Goal: Information Seeking & Learning: Learn about a topic

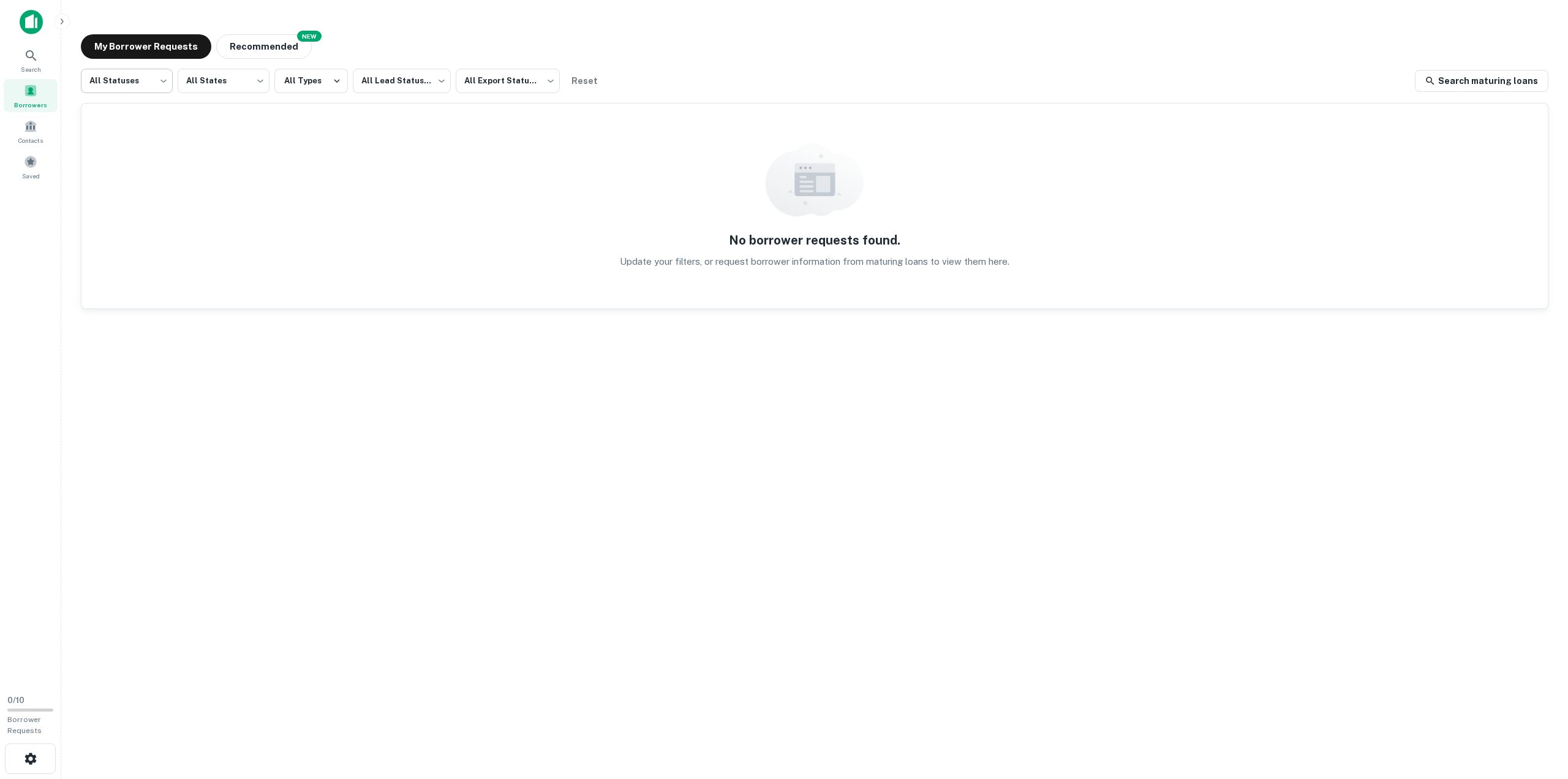
click at [148, 72] on body "Search Borrowers Contacts Saved 0 / 10 Borrower Requests My Borrower Requests N…" at bounding box center [784, 389] width 1568 height 779
click at [228, 80] on div at bounding box center [784, 389] width 1568 height 779
click at [248, 80] on body "Search Borrowers Contacts Saved 0 / 10 Borrower Requests My Borrower Requests N…" at bounding box center [784, 389] width 1568 height 779
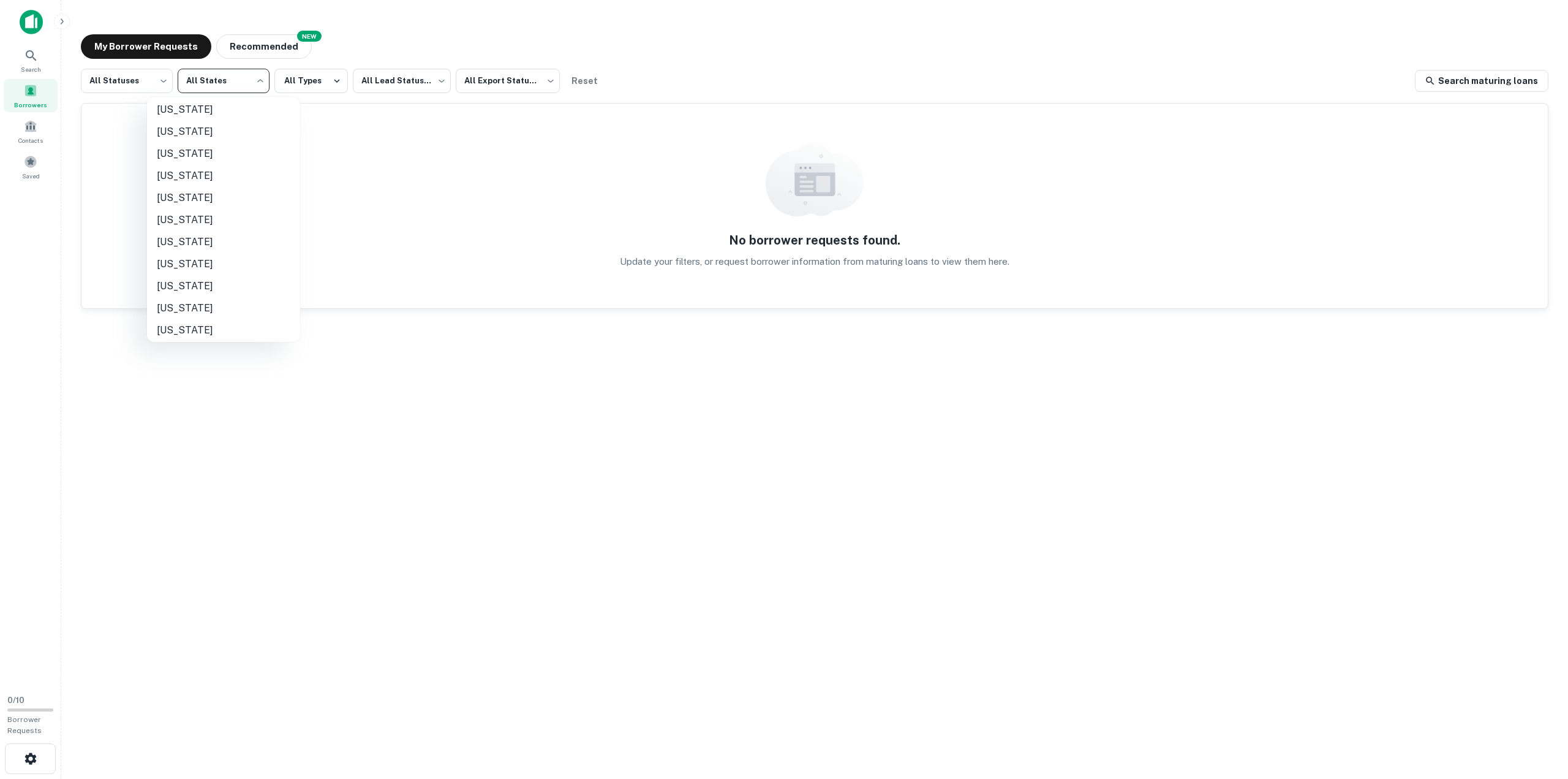
scroll to position [200, 0]
click at [161, 114] on li "Florida" at bounding box center [224, 111] width 153 height 22
type input "**"
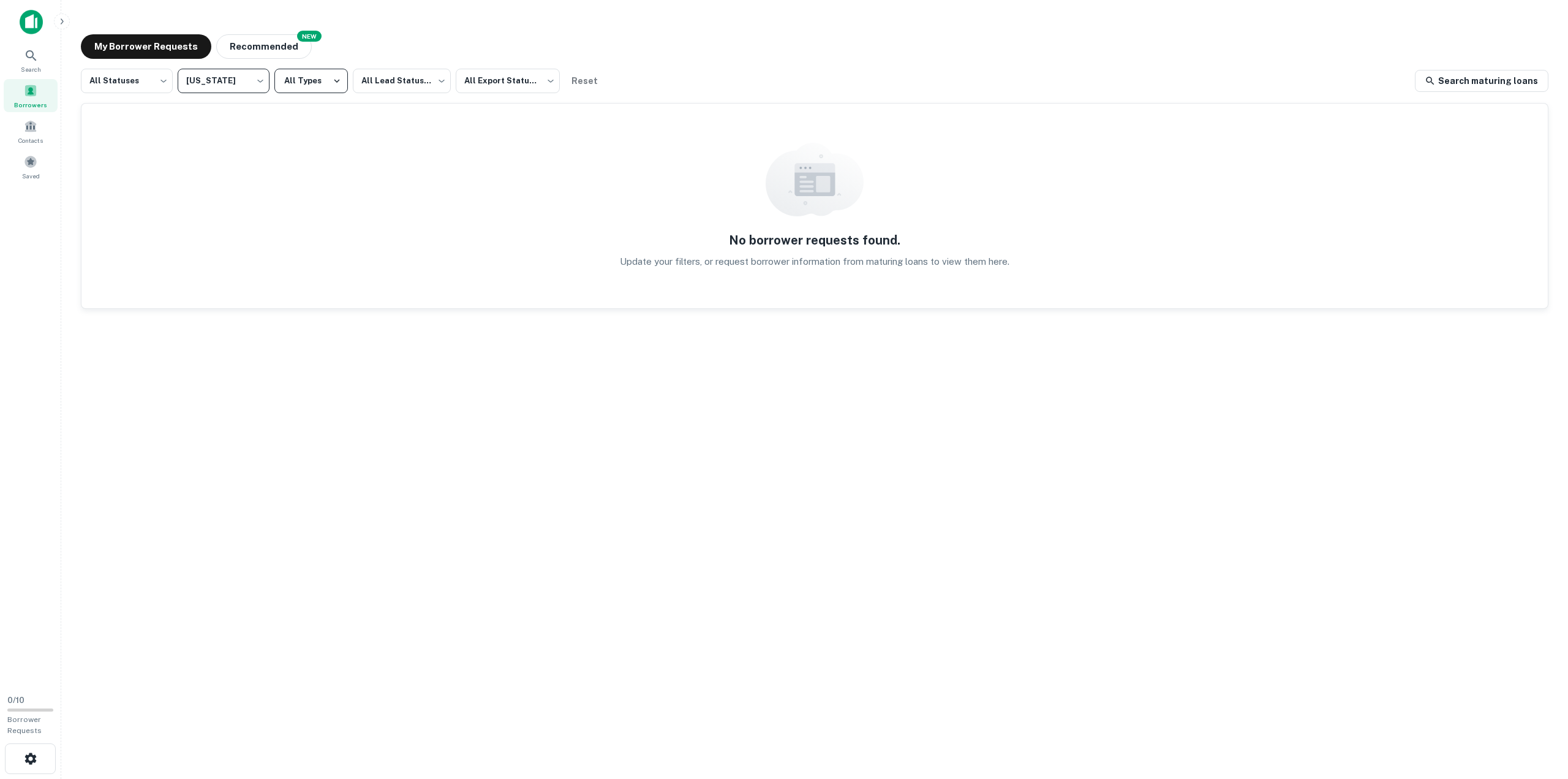
click at [318, 75] on button "All Types" at bounding box center [311, 80] width 73 height 25
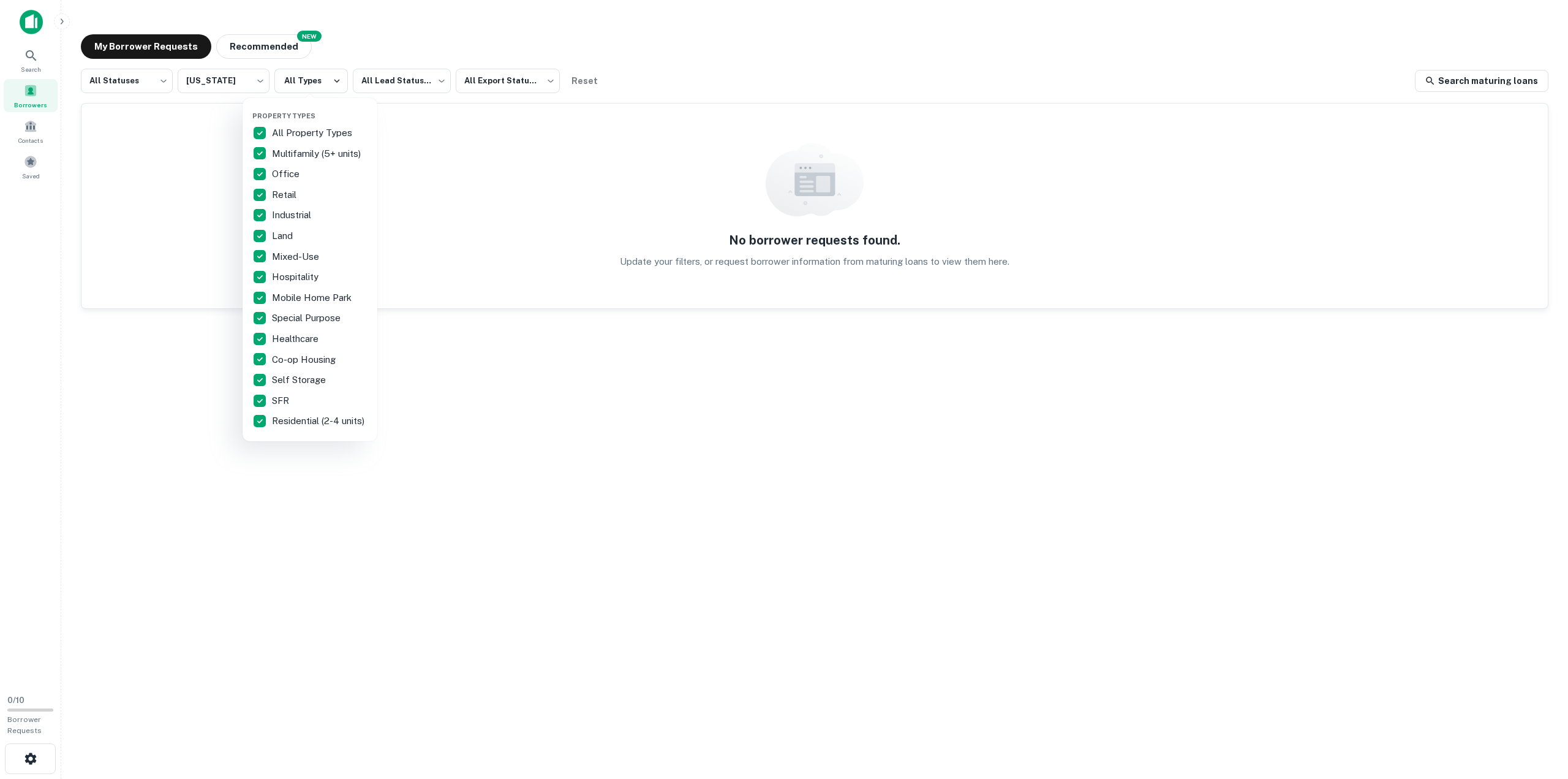
click at [262, 50] on div at bounding box center [784, 389] width 1568 height 779
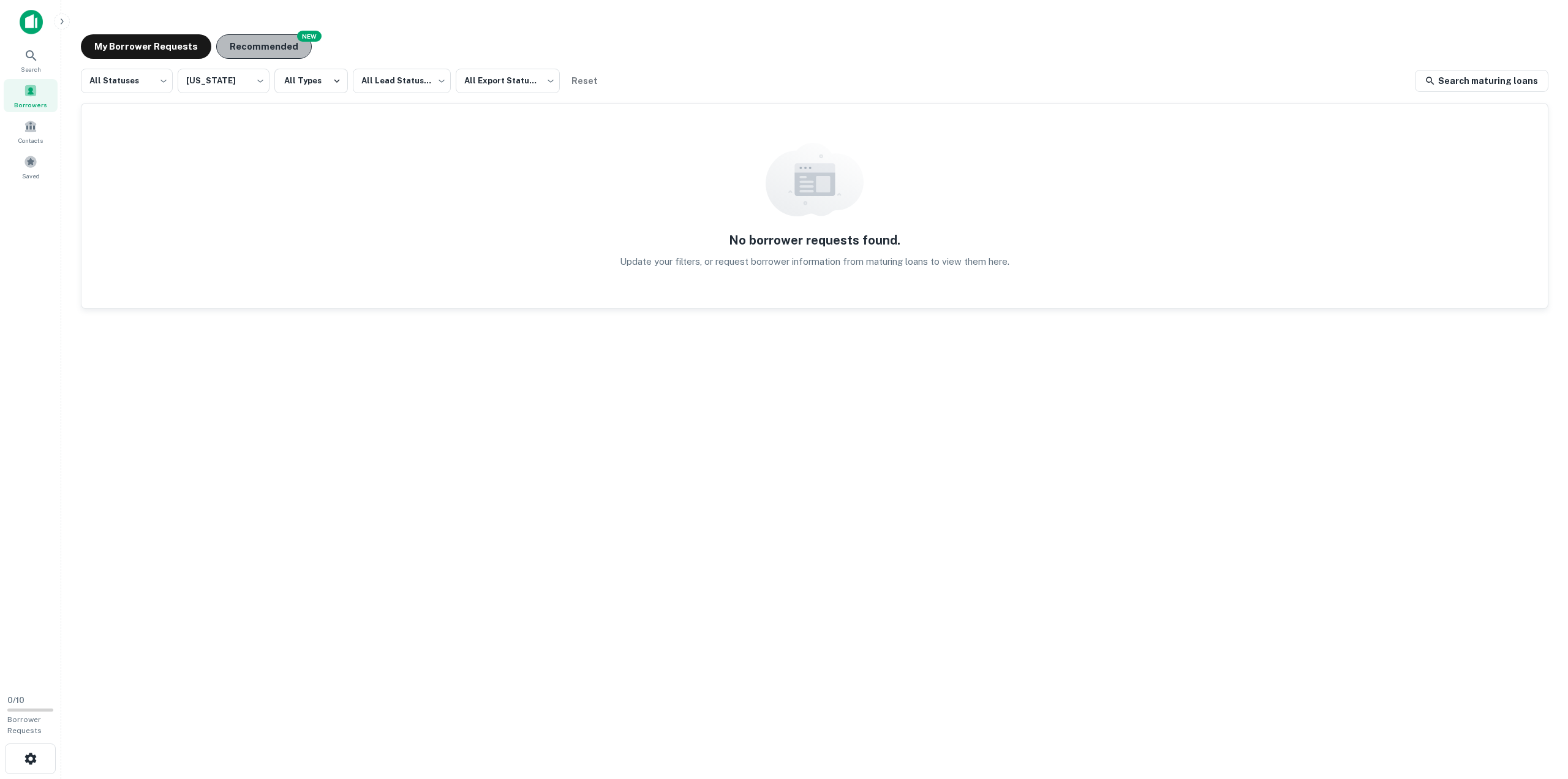
click at [262, 47] on button "Recommended" at bounding box center [264, 47] width 96 height 25
click at [132, 51] on button "My Borrower Requests" at bounding box center [146, 47] width 131 height 25
click at [166, 83] on body "Search Borrowers Contacts Saved 0 / 10 Borrower Requests My Borrower Requests N…" at bounding box center [784, 389] width 1568 height 779
click at [230, 86] on div at bounding box center [784, 389] width 1568 height 779
click at [433, 81] on body "Search Borrowers Contacts Saved 0 / 10 Borrower Requests My Borrower Requests N…" at bounding box center [784, 389] width 1568 height 779
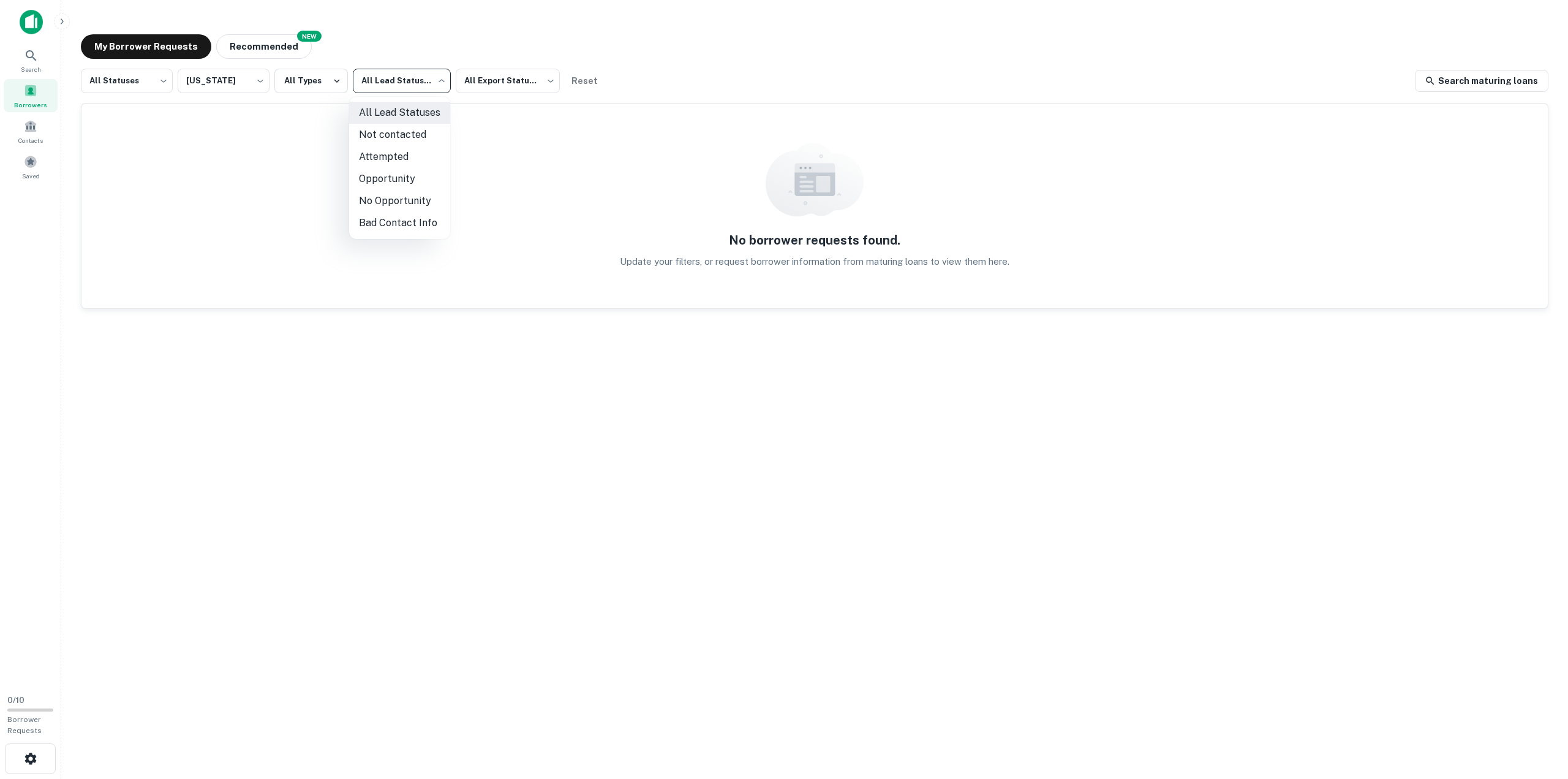
click at [479, 80] on div at bounding box center [784, 389] width 1568 height 779
click at [540, 79] on body "Search Borrowers Contacts Saved 0 / 10 Borrower Requests My Borrower Requests N…" at bounding box center [784, 389] width 1568 height 779
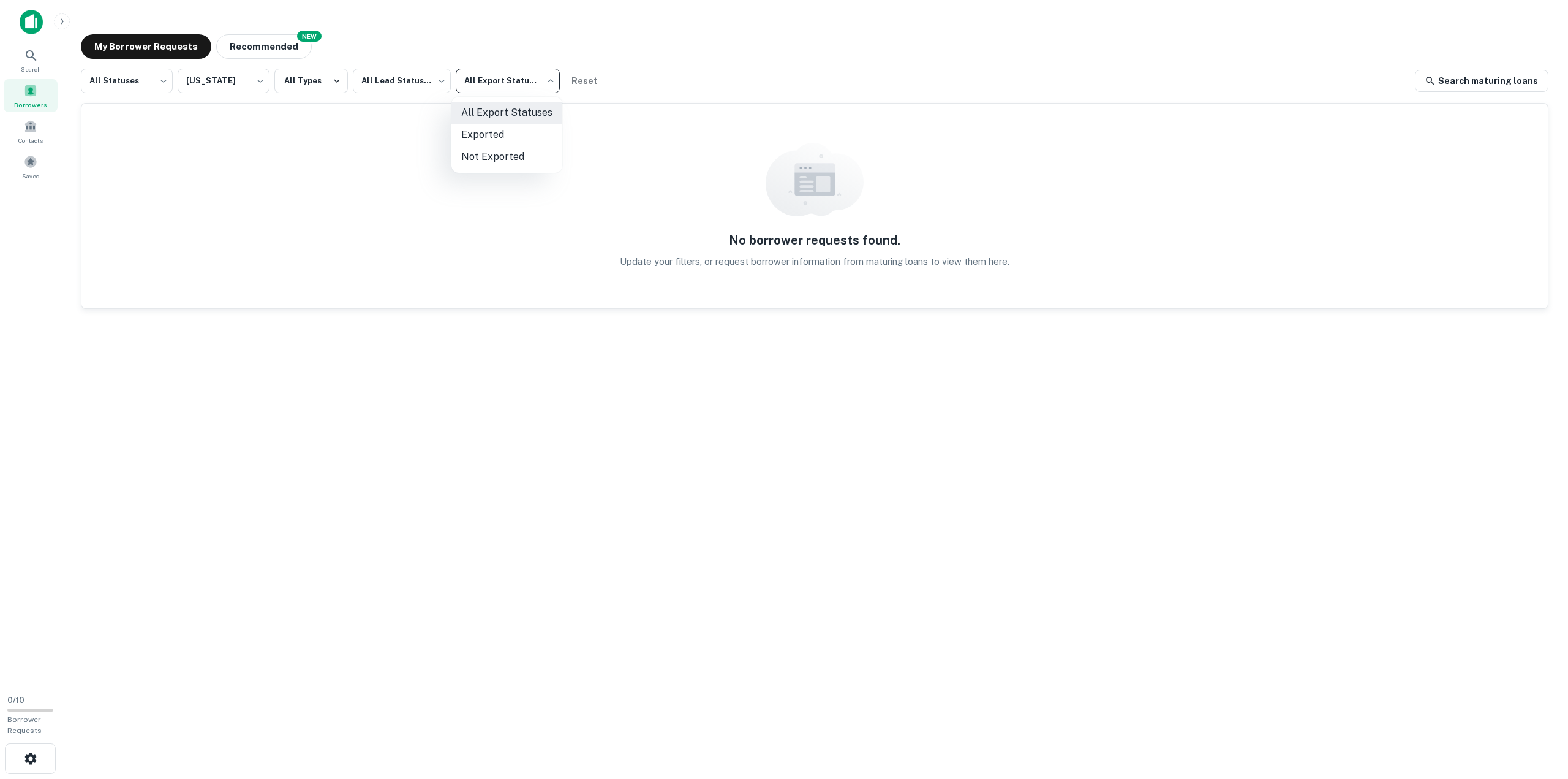
click at [556, 53] on div at bounding box center [784, 389] width 1568 height 779
click at [1476, 90] on link "Search maturing loans" at bounding box center [1481, 81] width 134 height 22
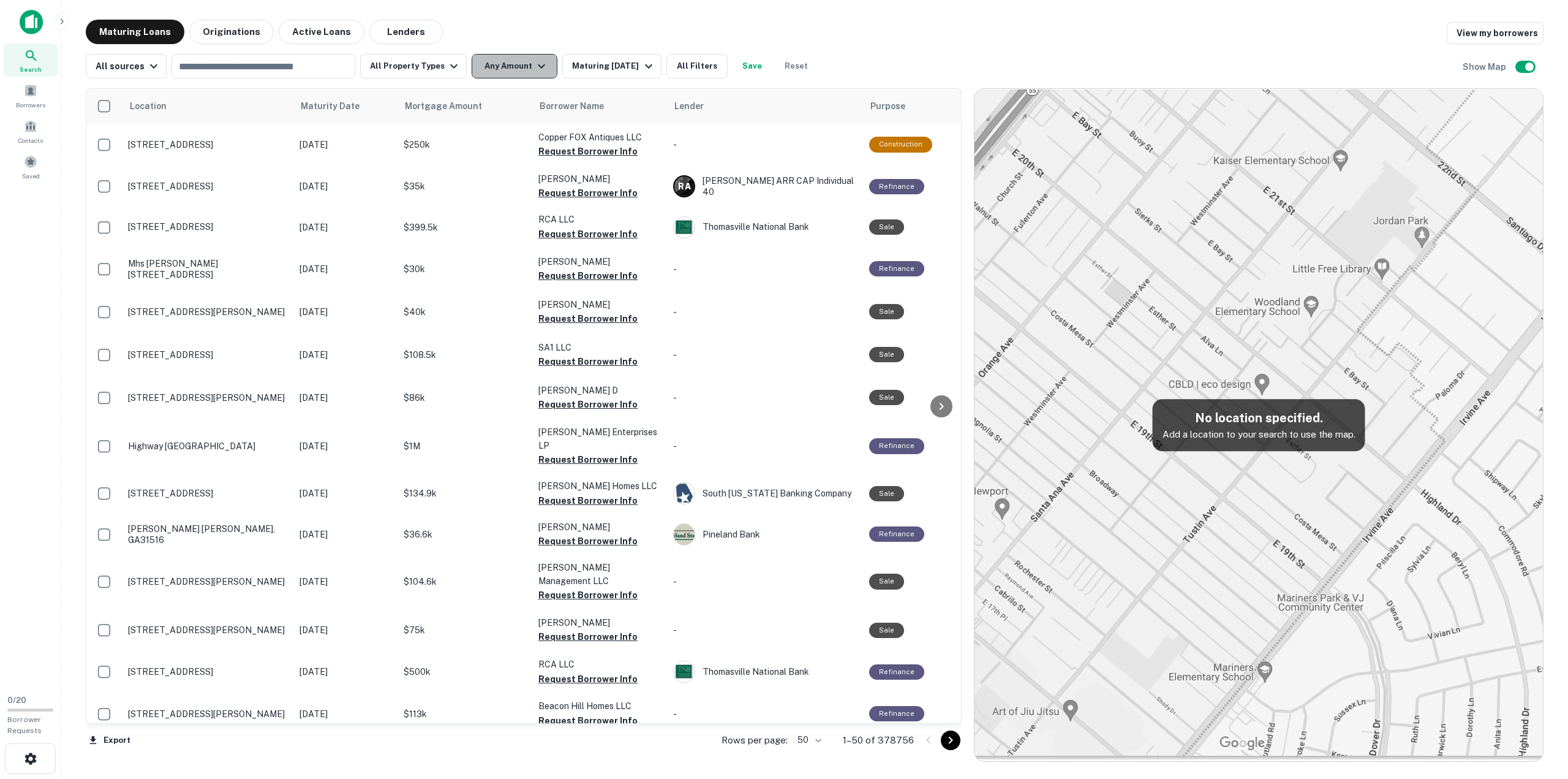
click at [521, 75] on button "Any Amount" at bounding box center [514, 65] width 86 height 25
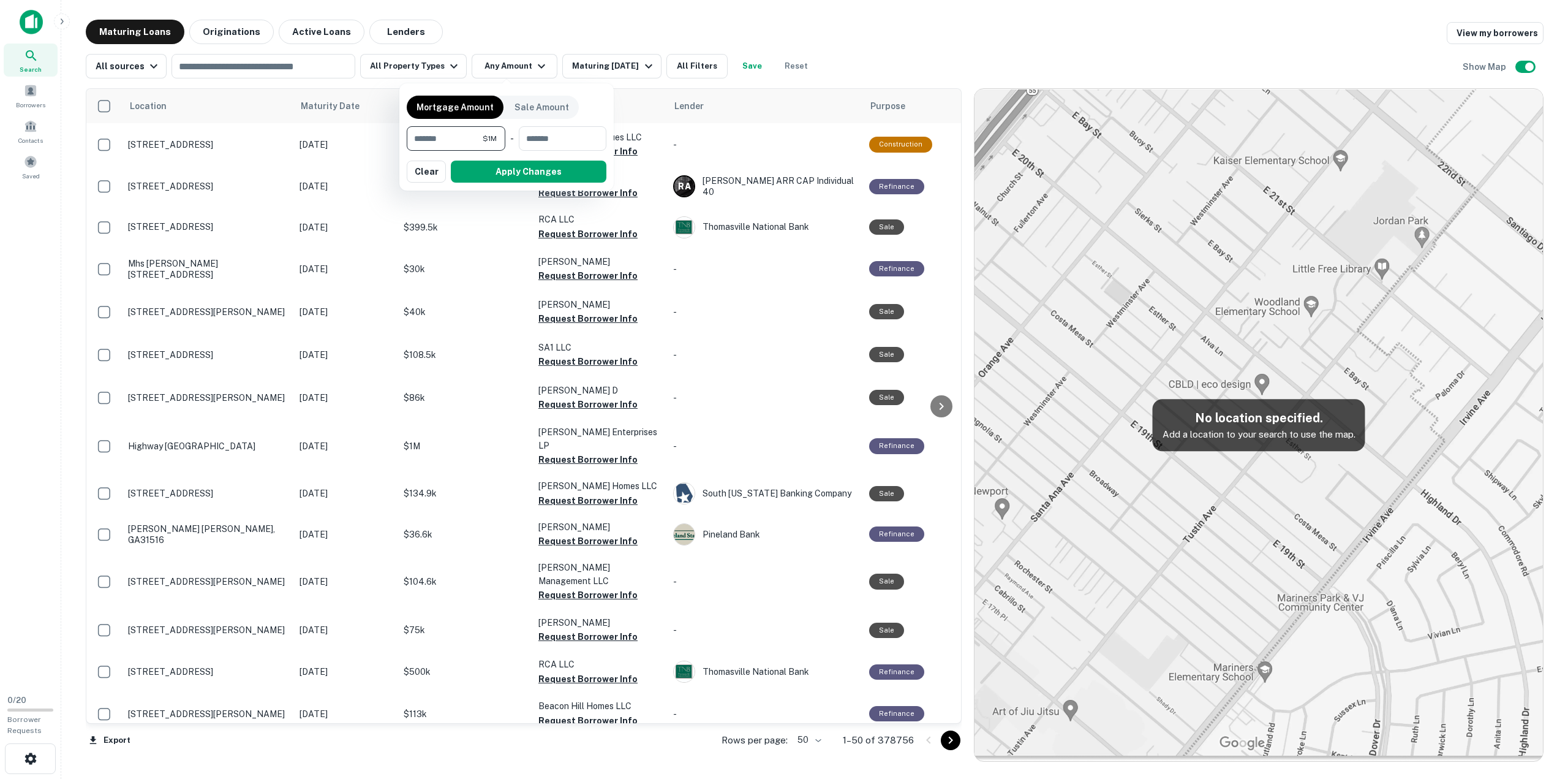
type input "********"
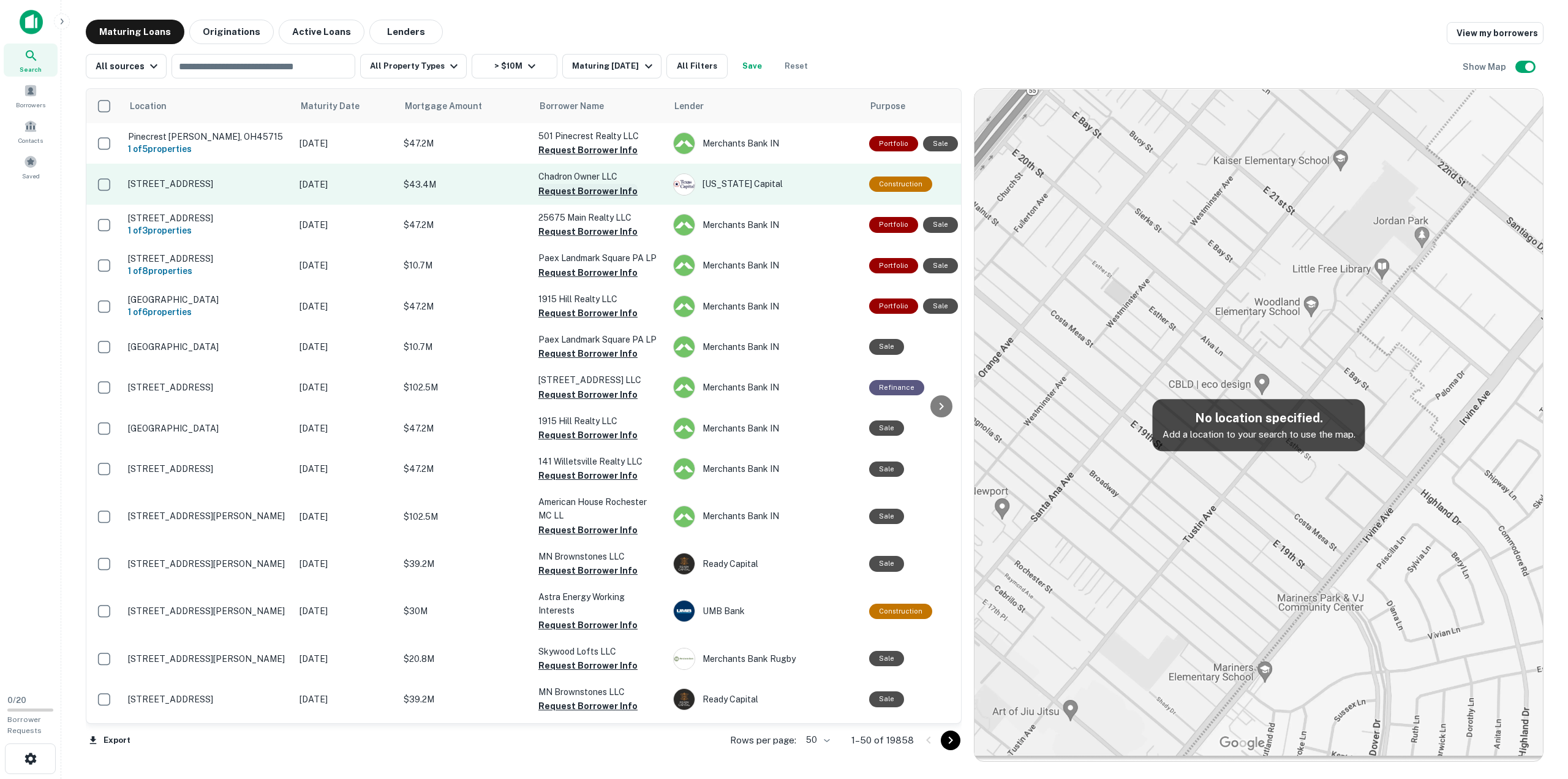
click at [557, 189] on button "Request Borrower Info" at bounding box center [588, 191] width 99 height 15
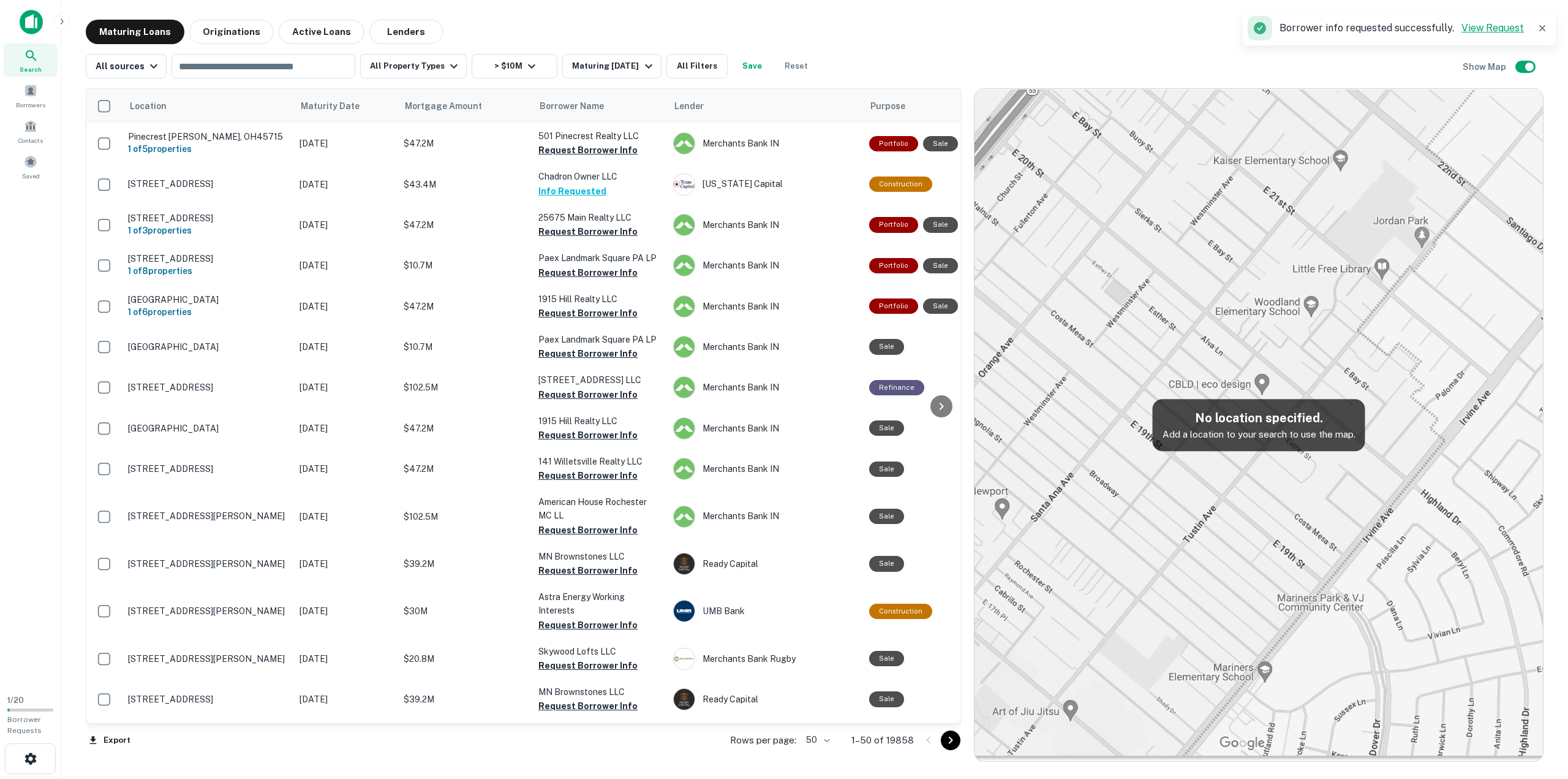
click at [1486, 29] on link "View Request" at bounding box center [1492, 28] width 62 height 12
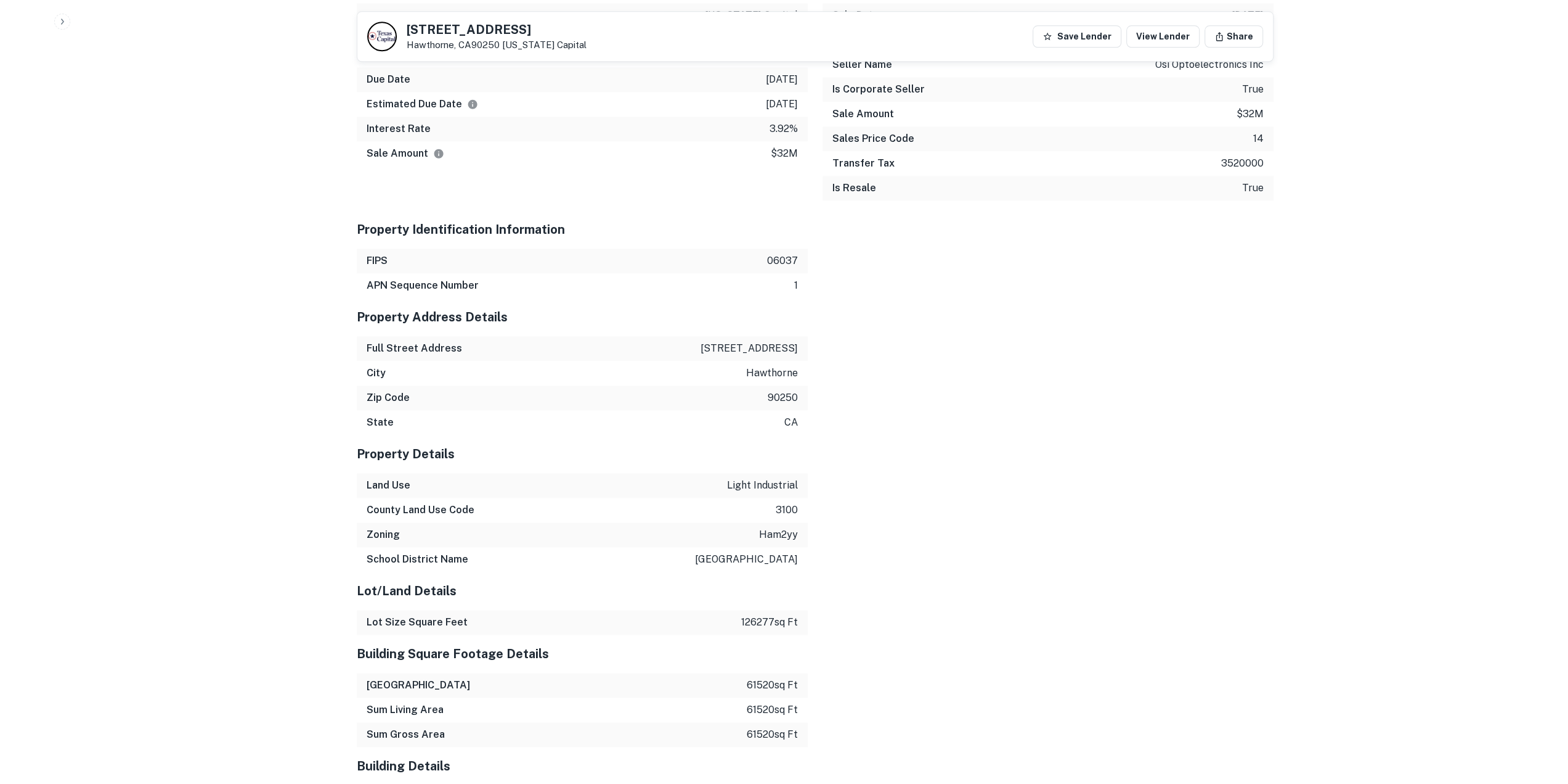
scroll to position [1399, 0]
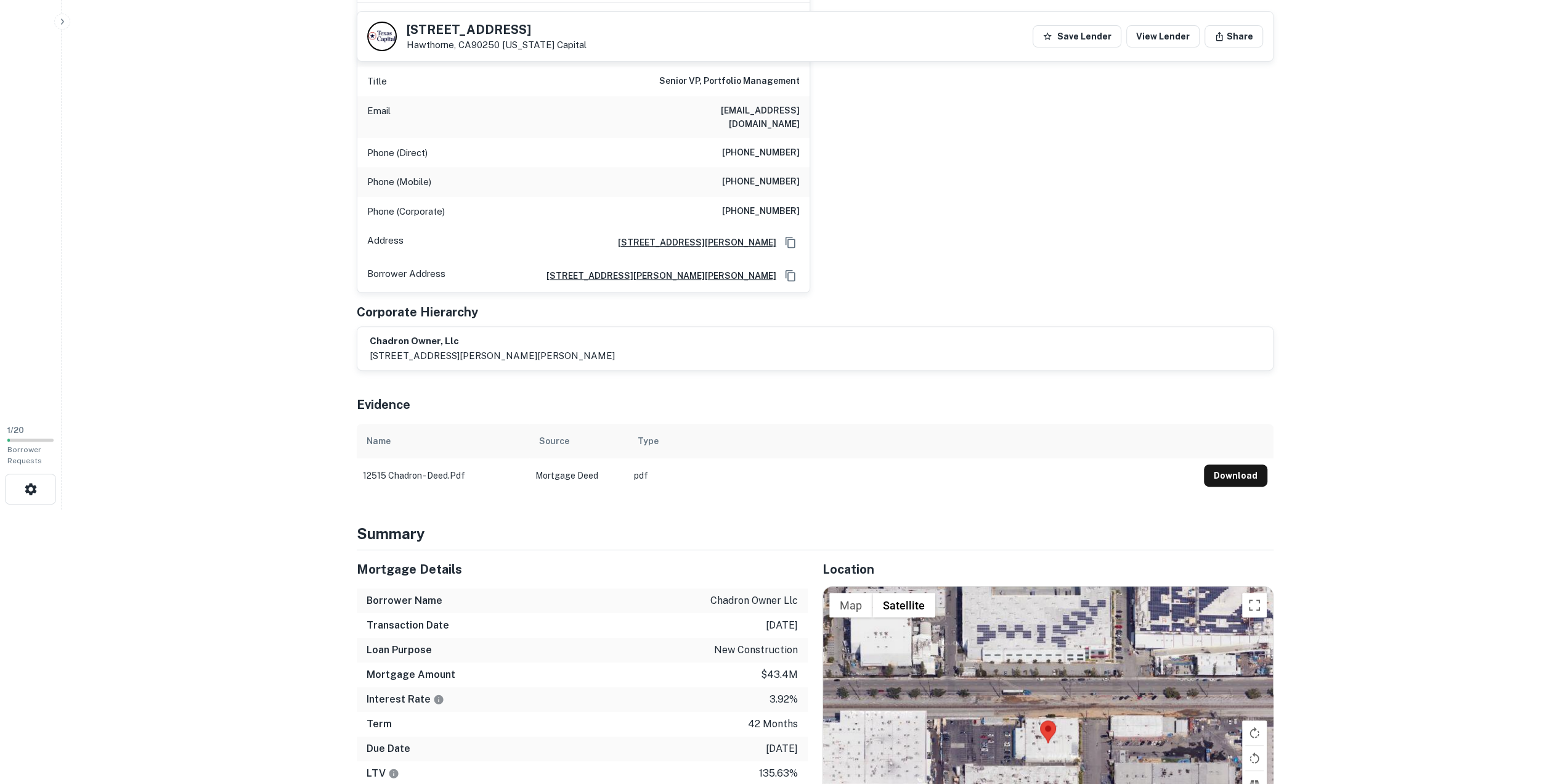
scroll to position [0, 0]
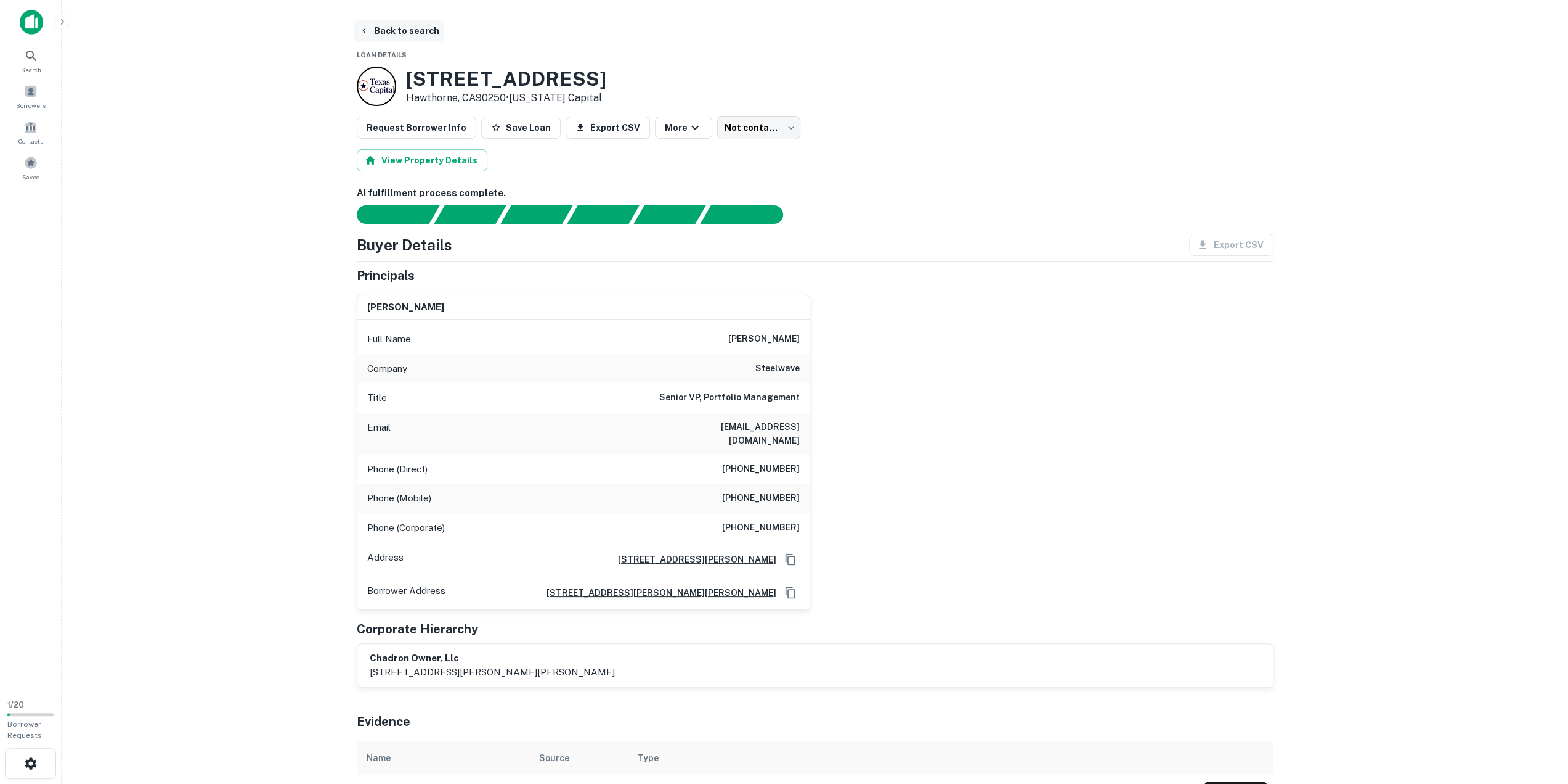
click at [377, 31] on button "Back to search" at bounding box center [399, 31] width 90 height 22
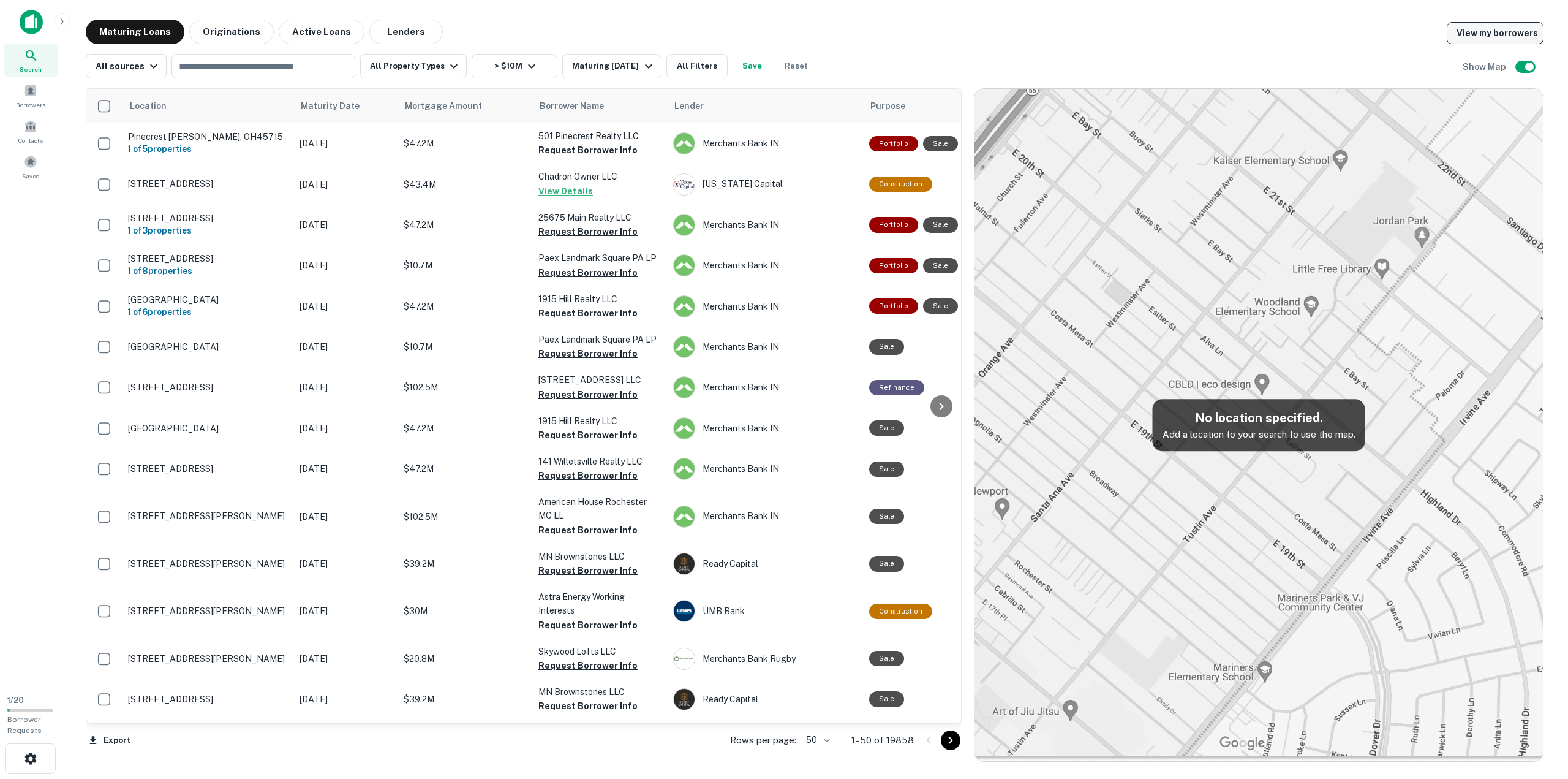
click at [1499, 38] on link "View my borrowers" at bounding box center [1495, 33] width 97 height 22
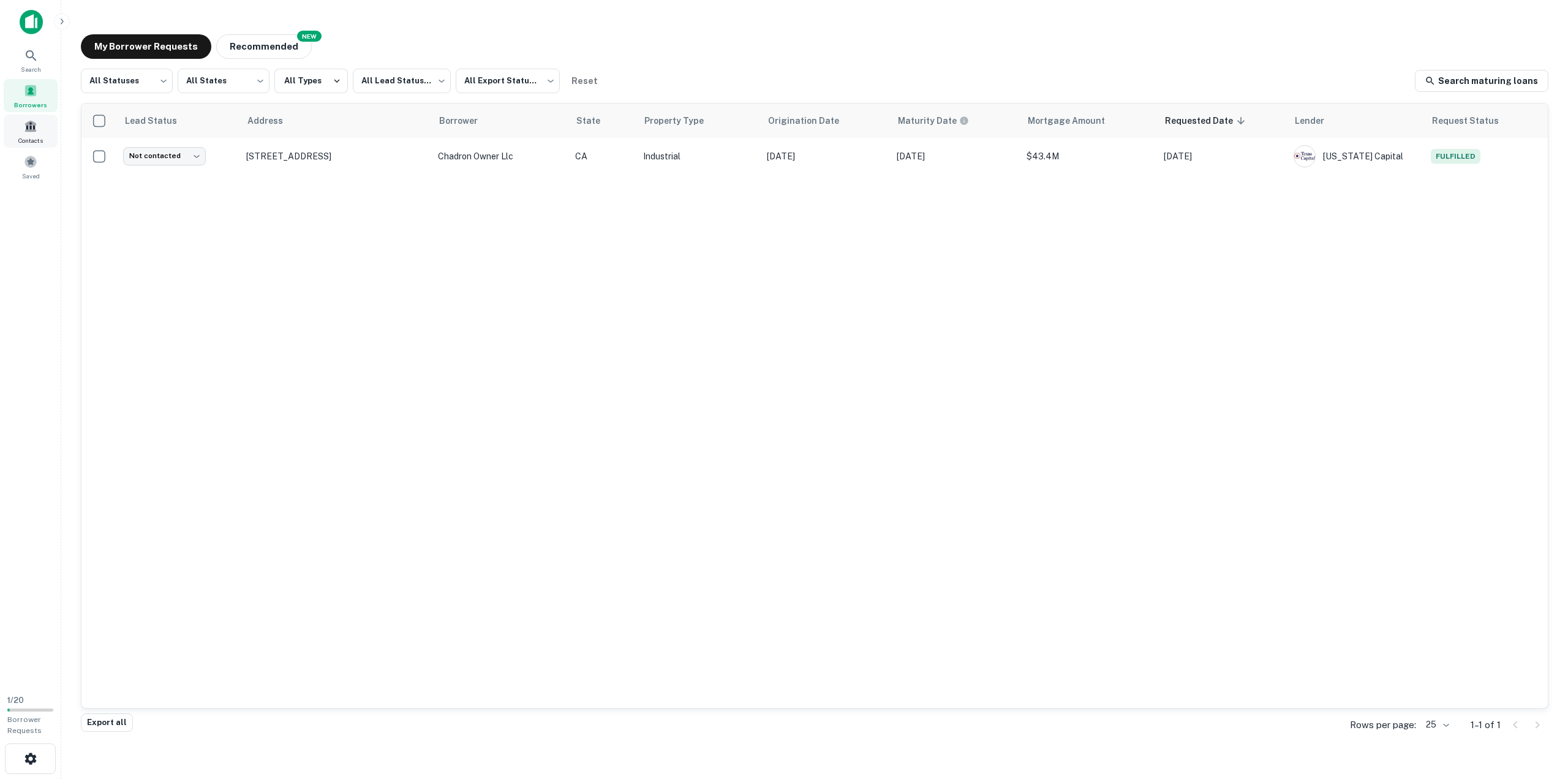
click at [33, 136] on span "Contacts" at bounding box center [31, 141] width 25 height 10
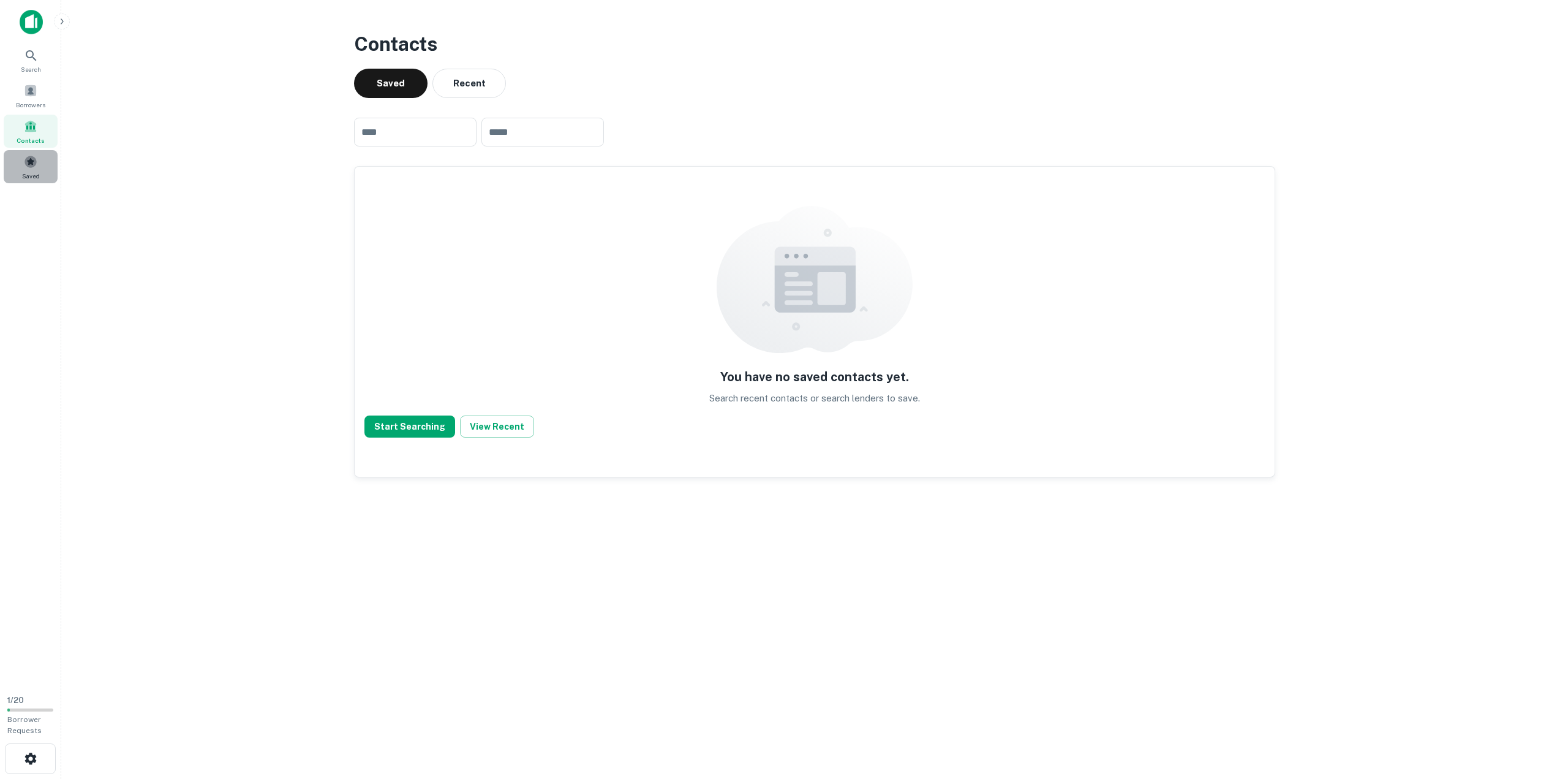
click at [20, 167] on div "Saved" at bounding box center [31, 166] width 53 height 33
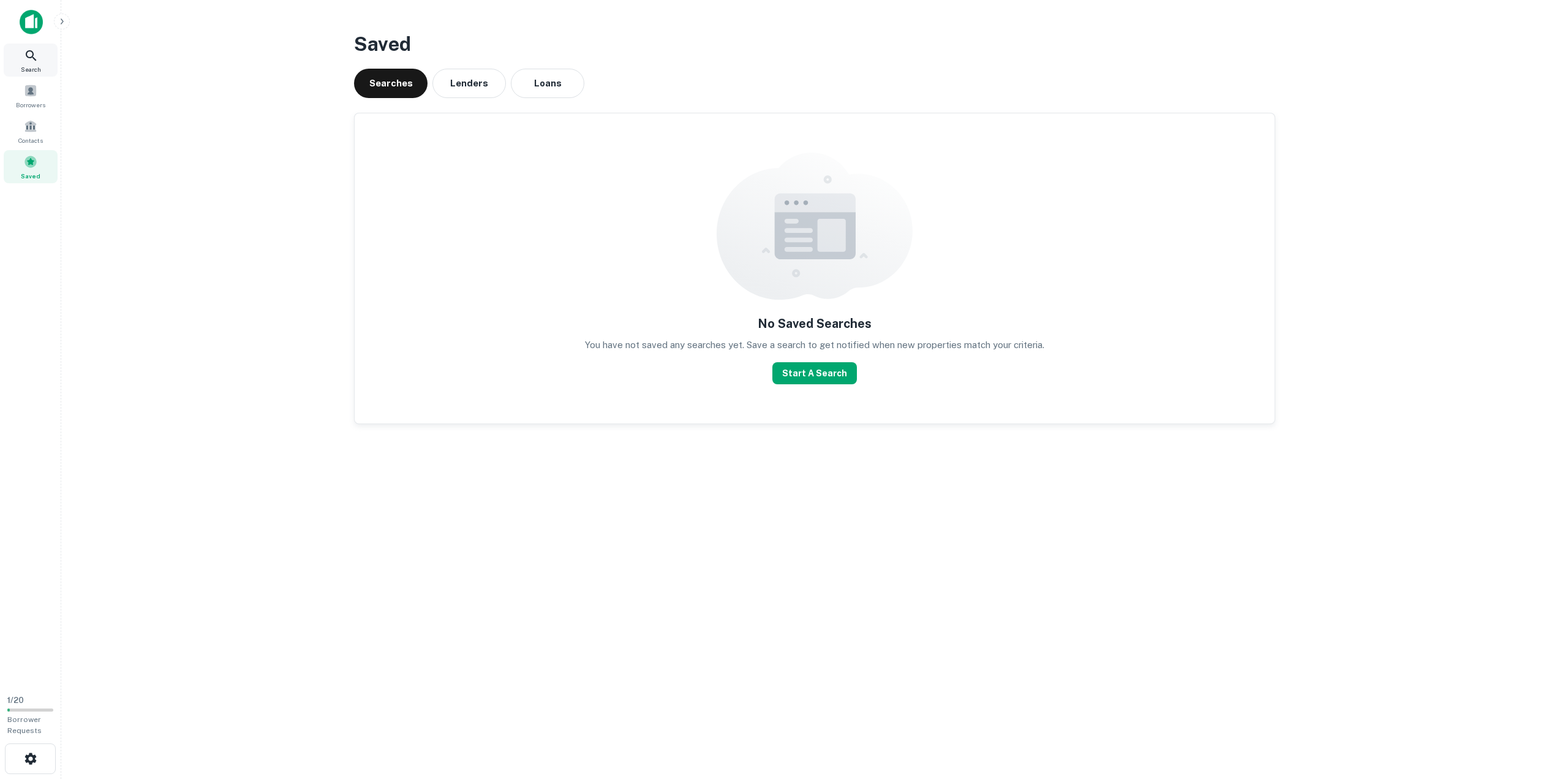
click at [33, 60] on icon at bounding box center [31, 55] width 15 height 15
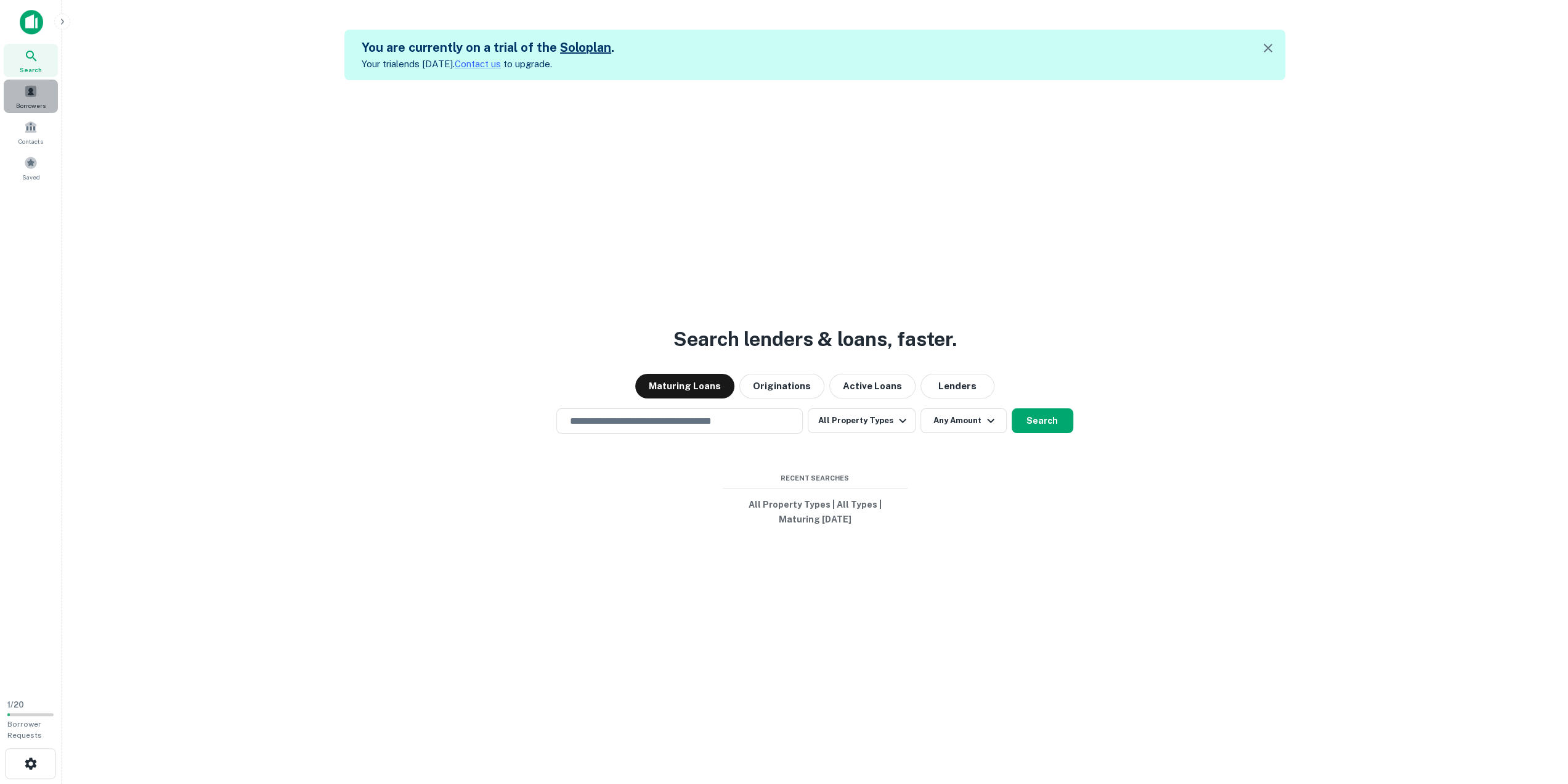
click at [42, 96] on div "Borrowers" at bounding box center [31, 96] width 54 height 33
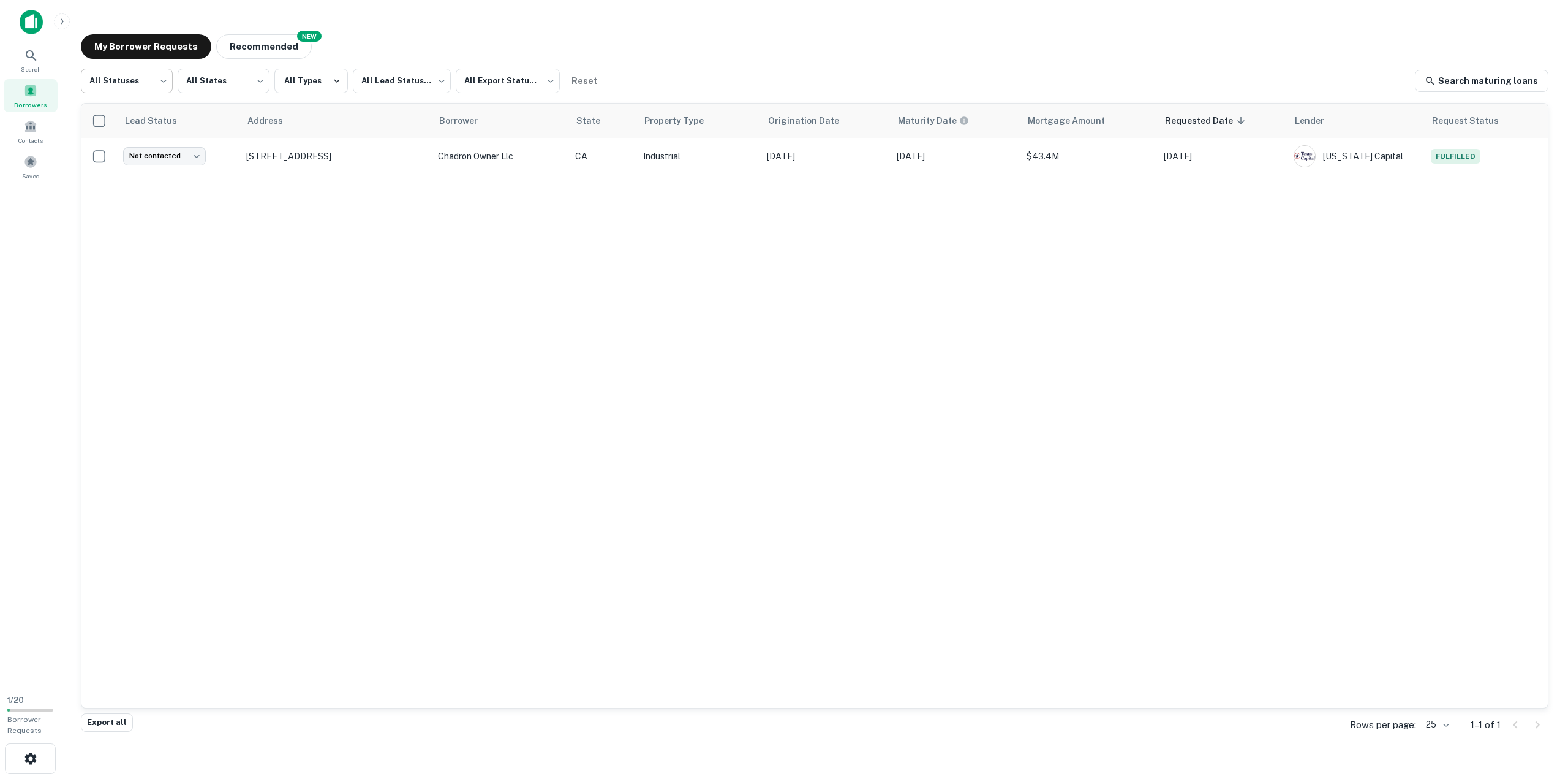
click at [154, 75] on body "Search Borrowers Contacts Saved 1 / 20 Borrower Requests My Borrower Requests N…" at bounding box center [784, 389] width 1568 height 779
click at [235, 89] on div at bounding box center [784, 389] width 1568 height 779
click at [235, 88] on body "Search Borrowers Contacts Saved 1 / 20 Borrower Requests My Borrower Requests N…" at bounding box center [784, 389] width 1568 height 779
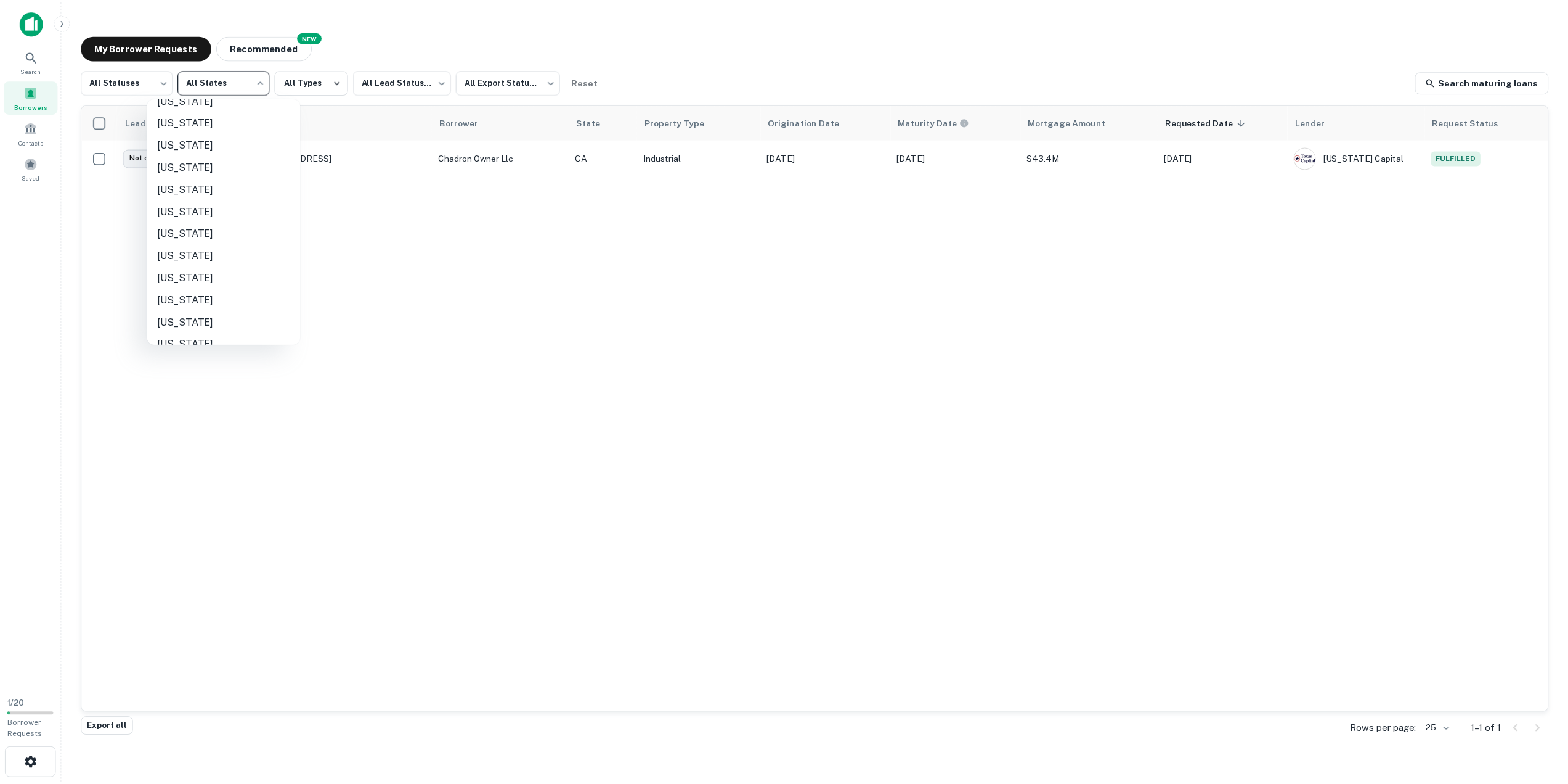
scroll to position [737, 0]
click at [400, 229] on div at bounding box center [788, 392] width 1578 height 784
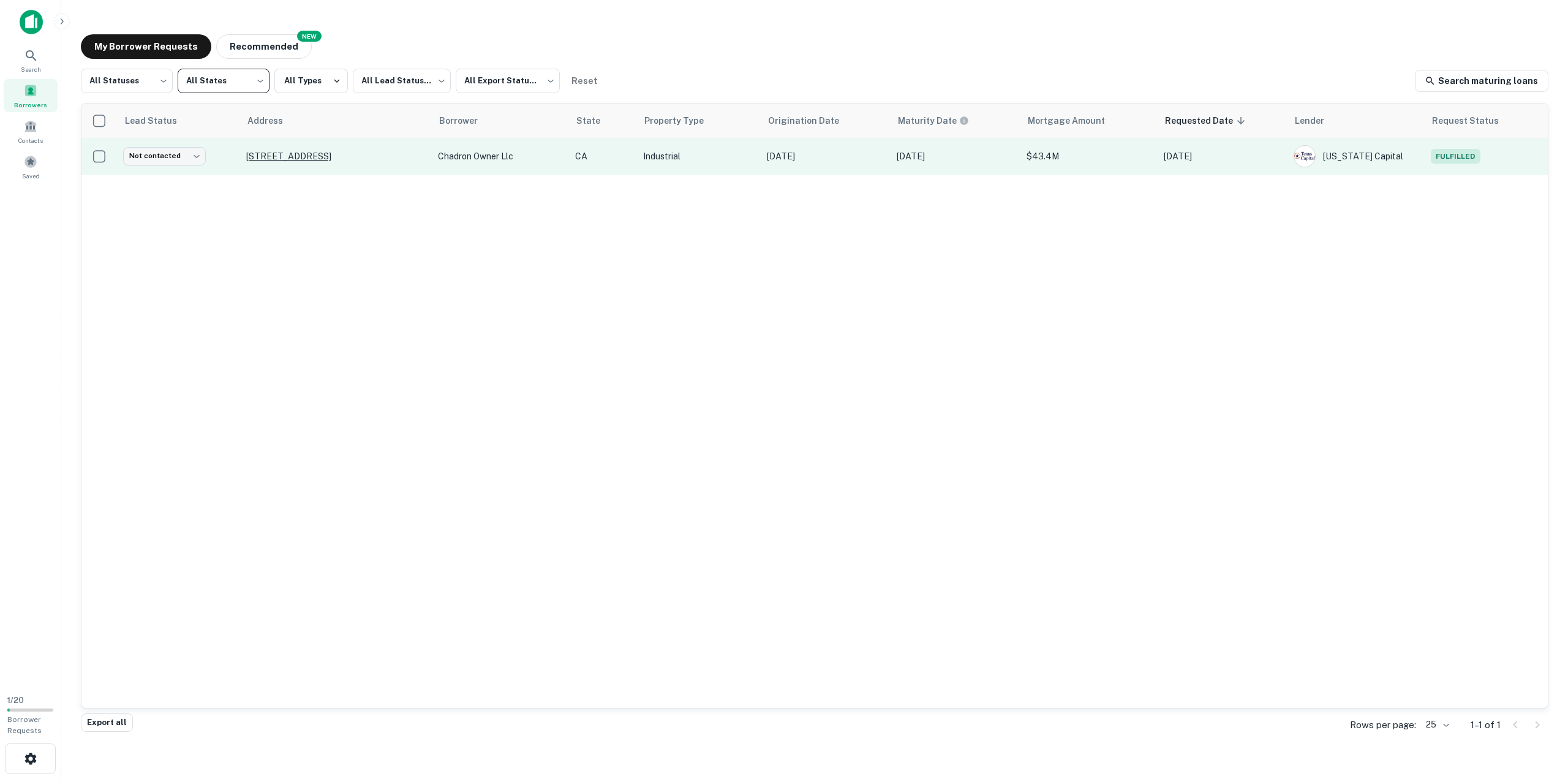
click at [278, 150] on p "12515 Chadron Ave Hawthorne, CA90250" at bounding box center [335, 155] width 179 height 11
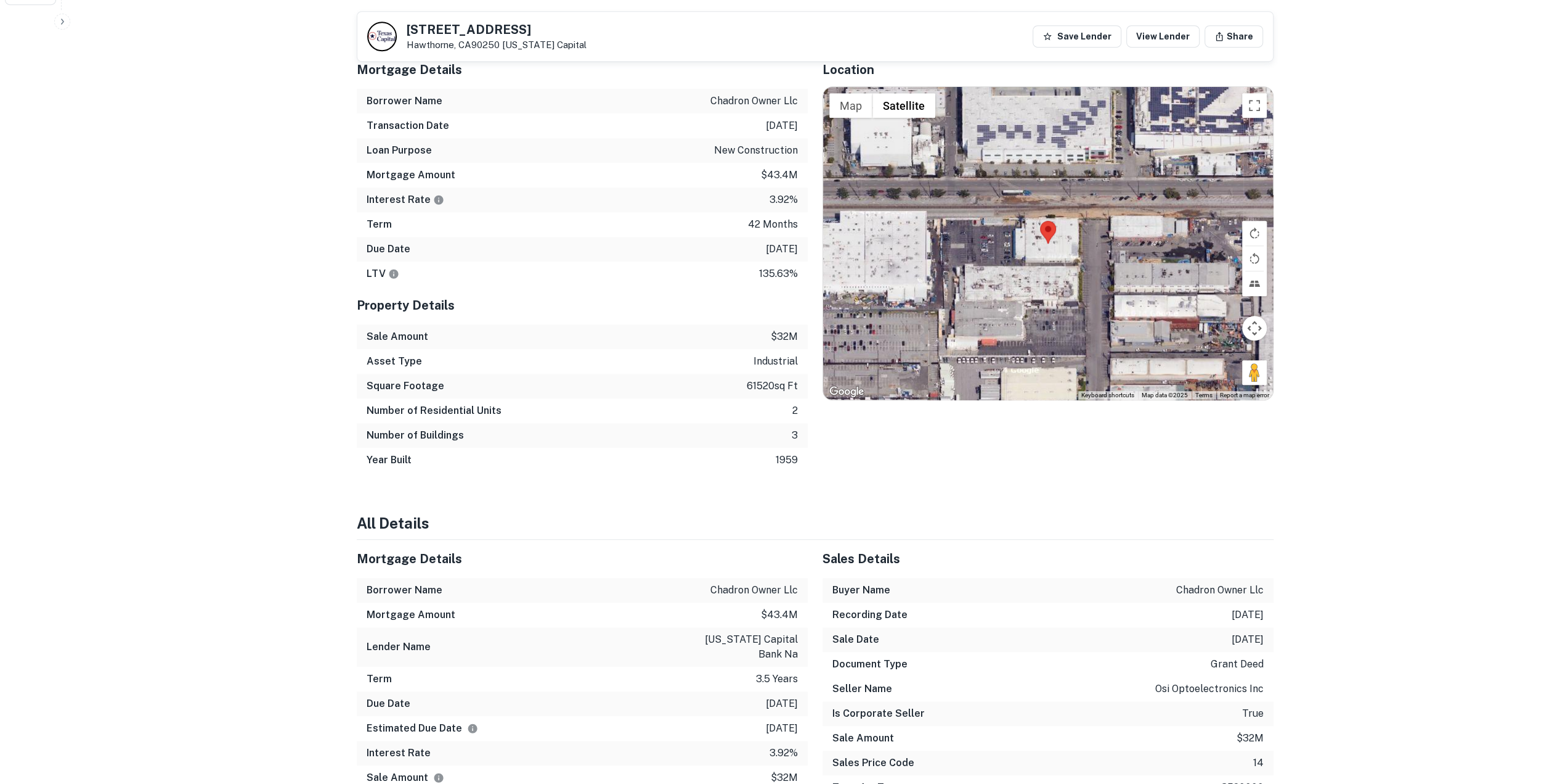
scroll to position [772, 0]
click at [1254, 330] on button "Map camera controls" at bounding box center [1254, 330] width 25 height 25
click at [1224, 354] on button "Zoom out" at bounding box center [1224, 361] width 25 height 25
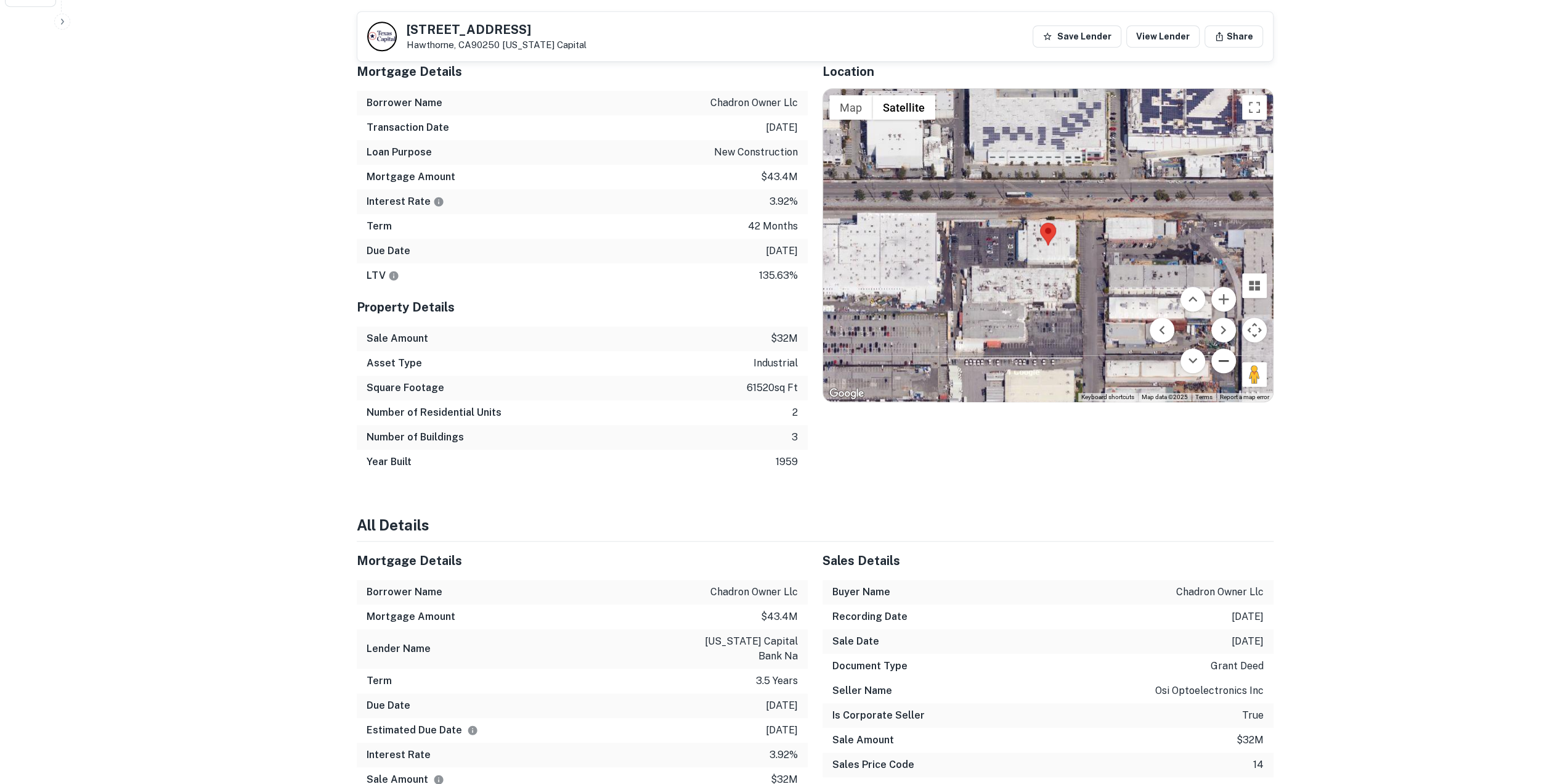
click at [1224, 354] on button "Zoom out" at bounding box center [1224, 361] width 25 height 25
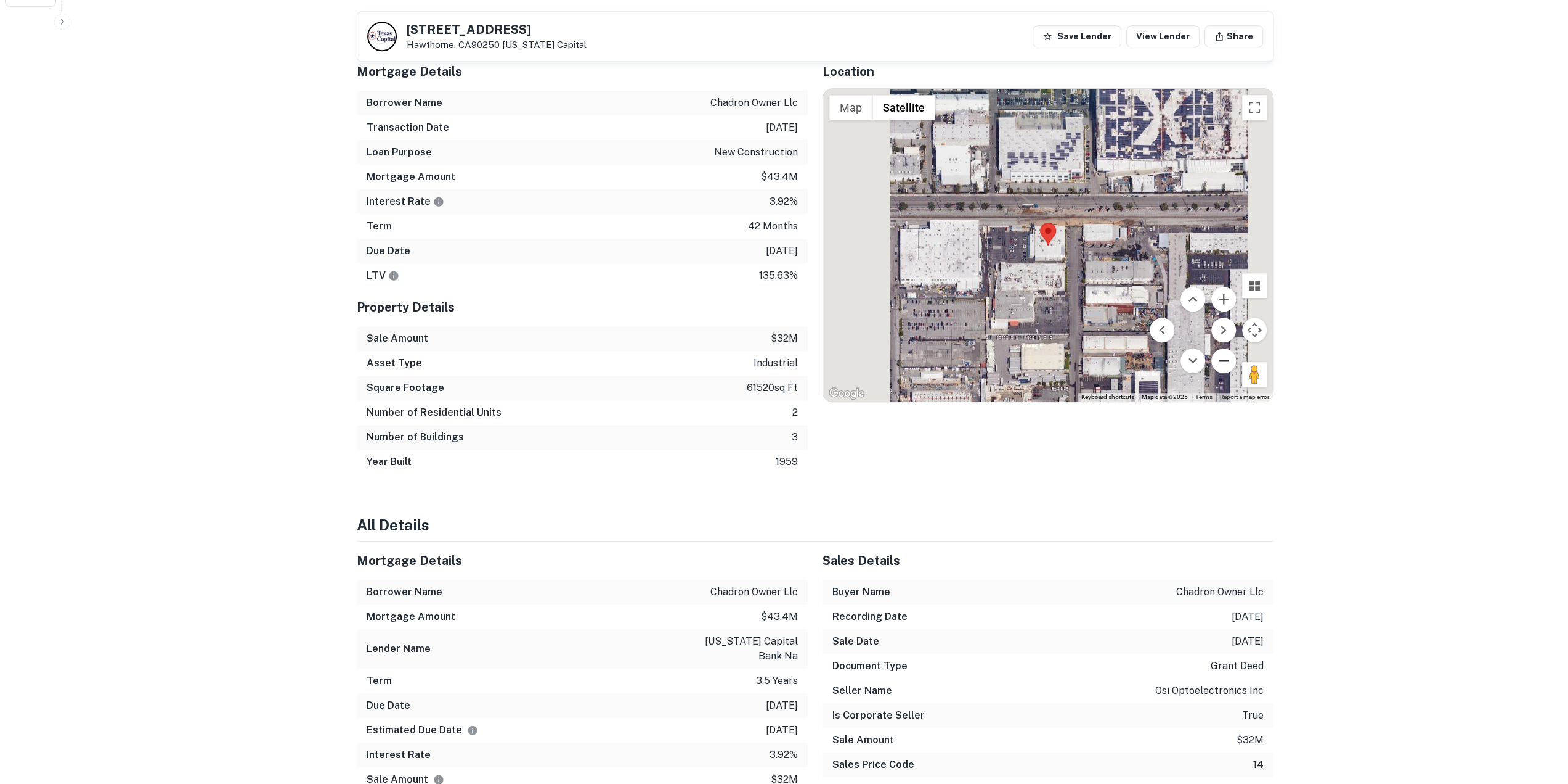
click at [1224, 354] on button "Zoom out" at bounding box center [1224, 361] width 25 height 25
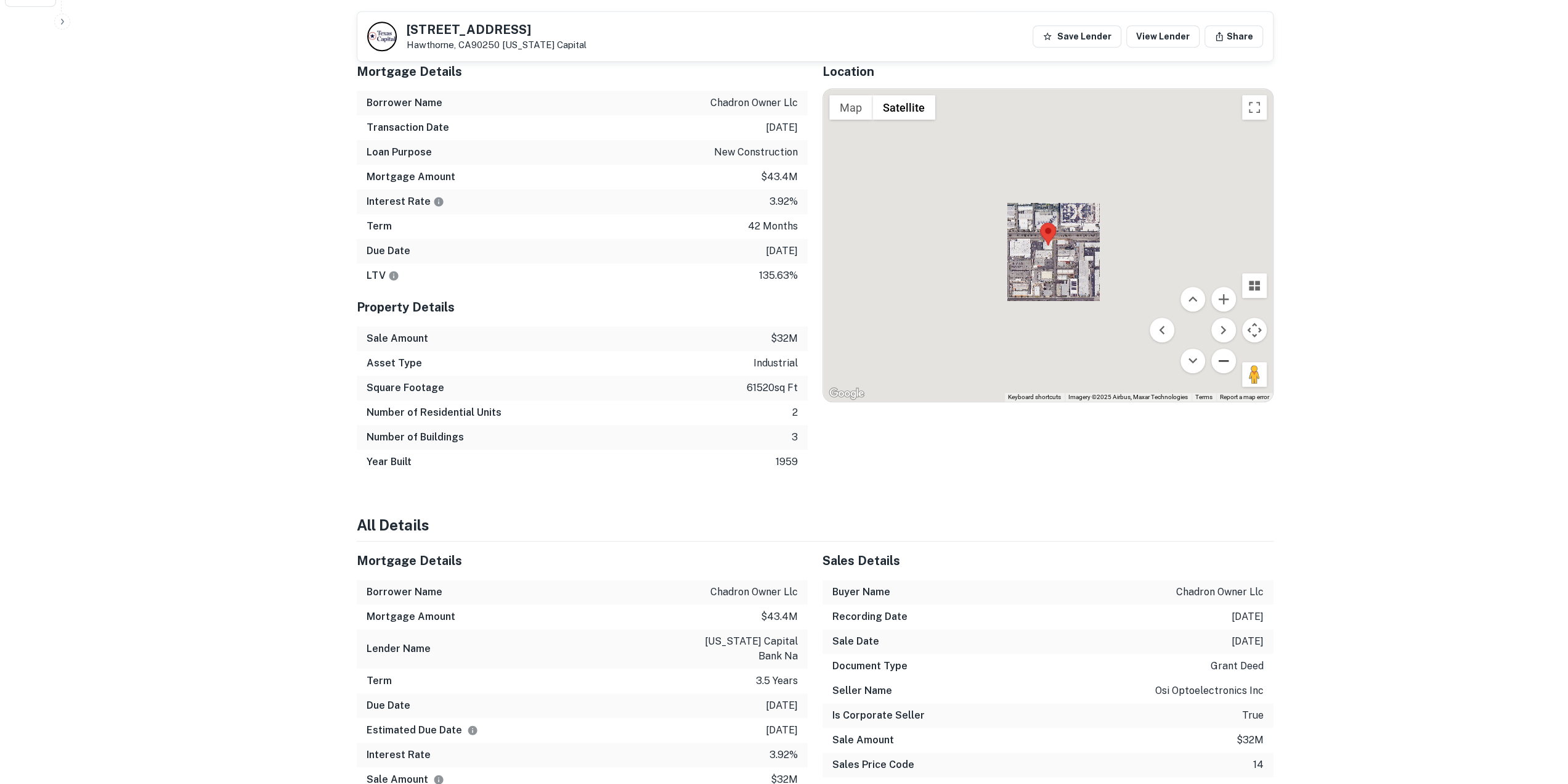
click at [1224, 354] on button "Zoom out" at bounding box center [1224, 361] width 25 height 25
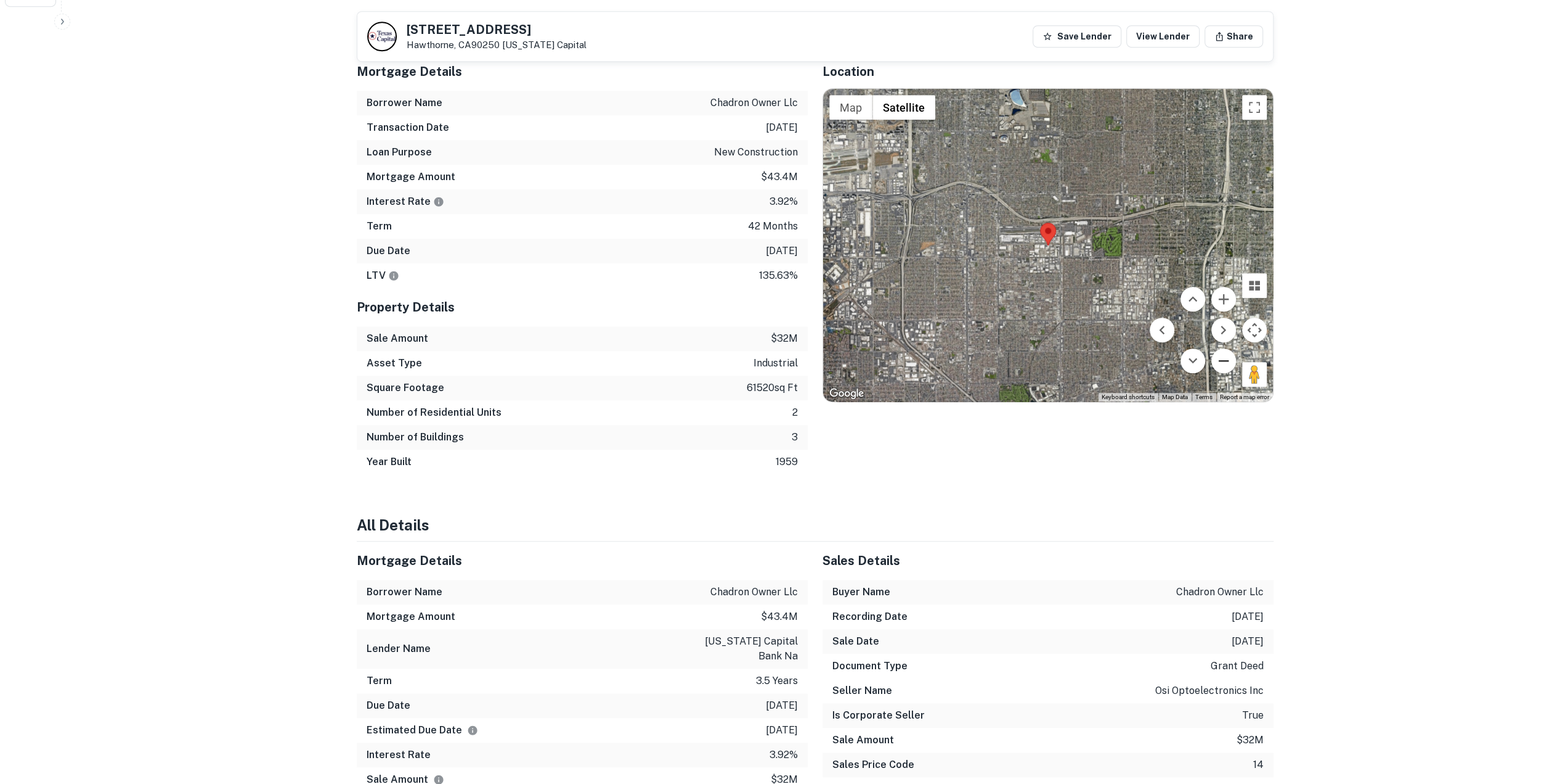
click at [1224, 354] on button "Zoom out" at bounding box center [1224, 361] width 25 height 25
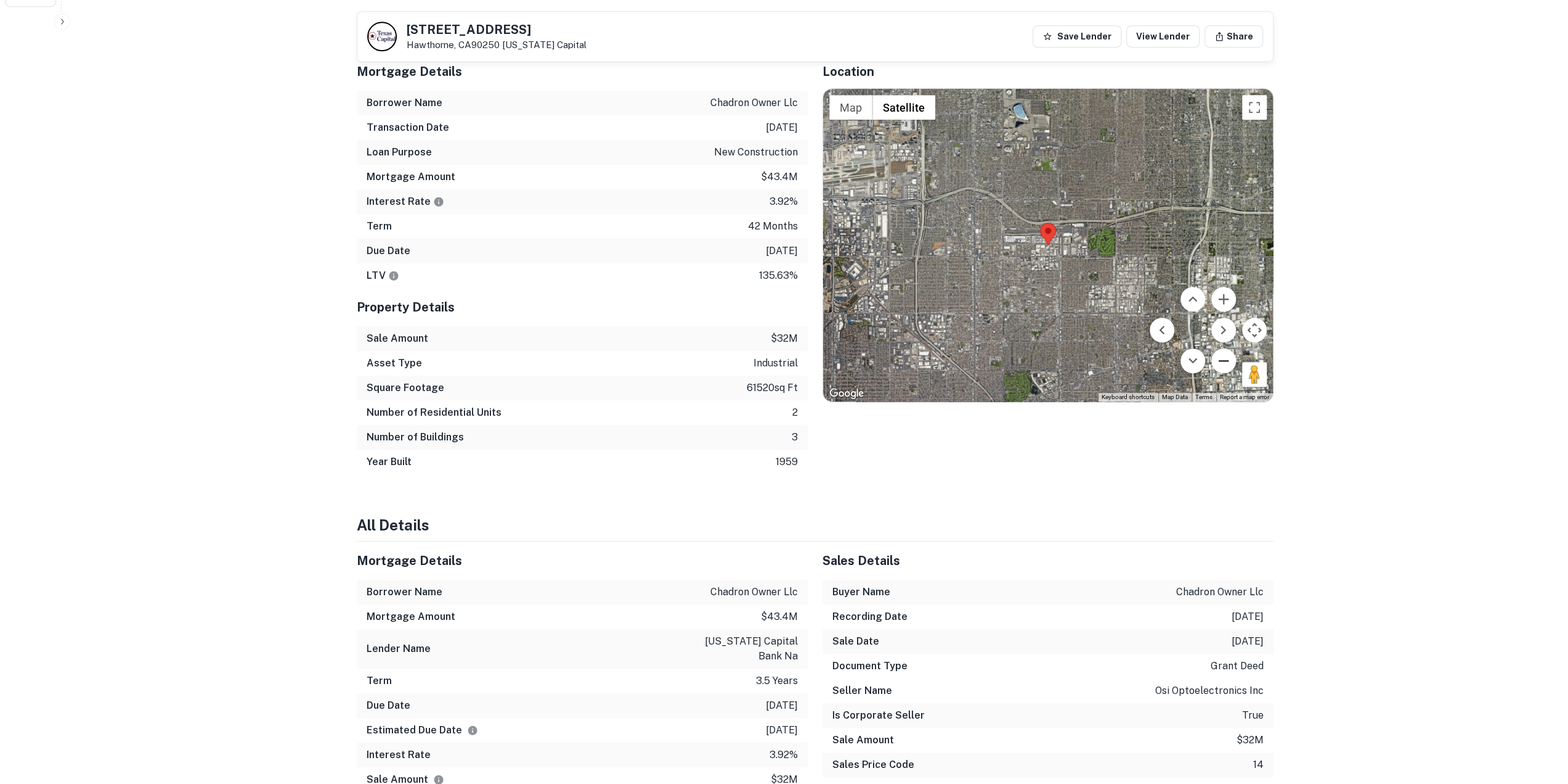
click at [1224, 354] on button "Zoom out" at bounding box center [1224, 361] width 25 height 25
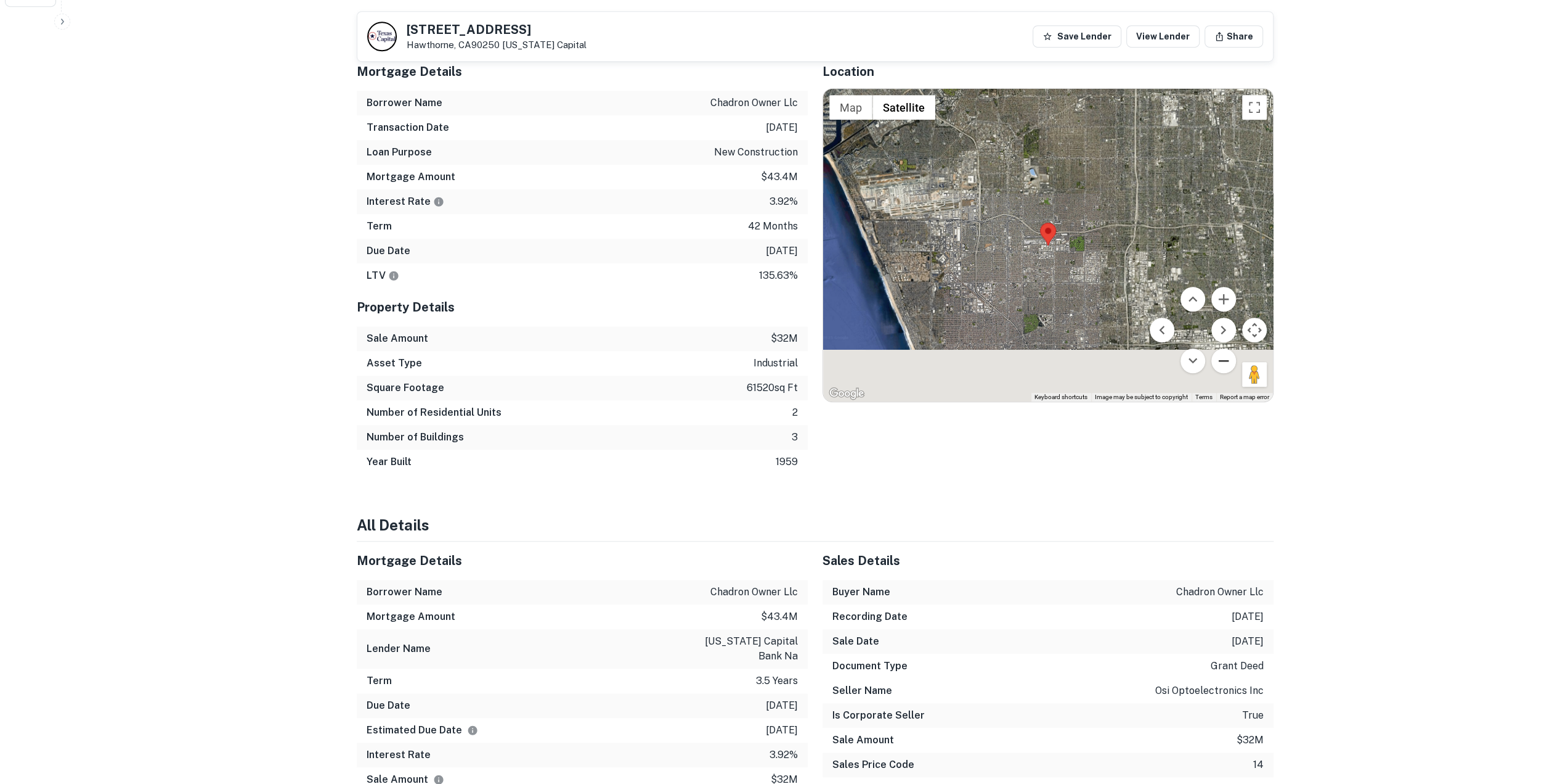
click at [1224, 354] on button "Zoom out" at bounding box center [1224, 361] width 25 height 25
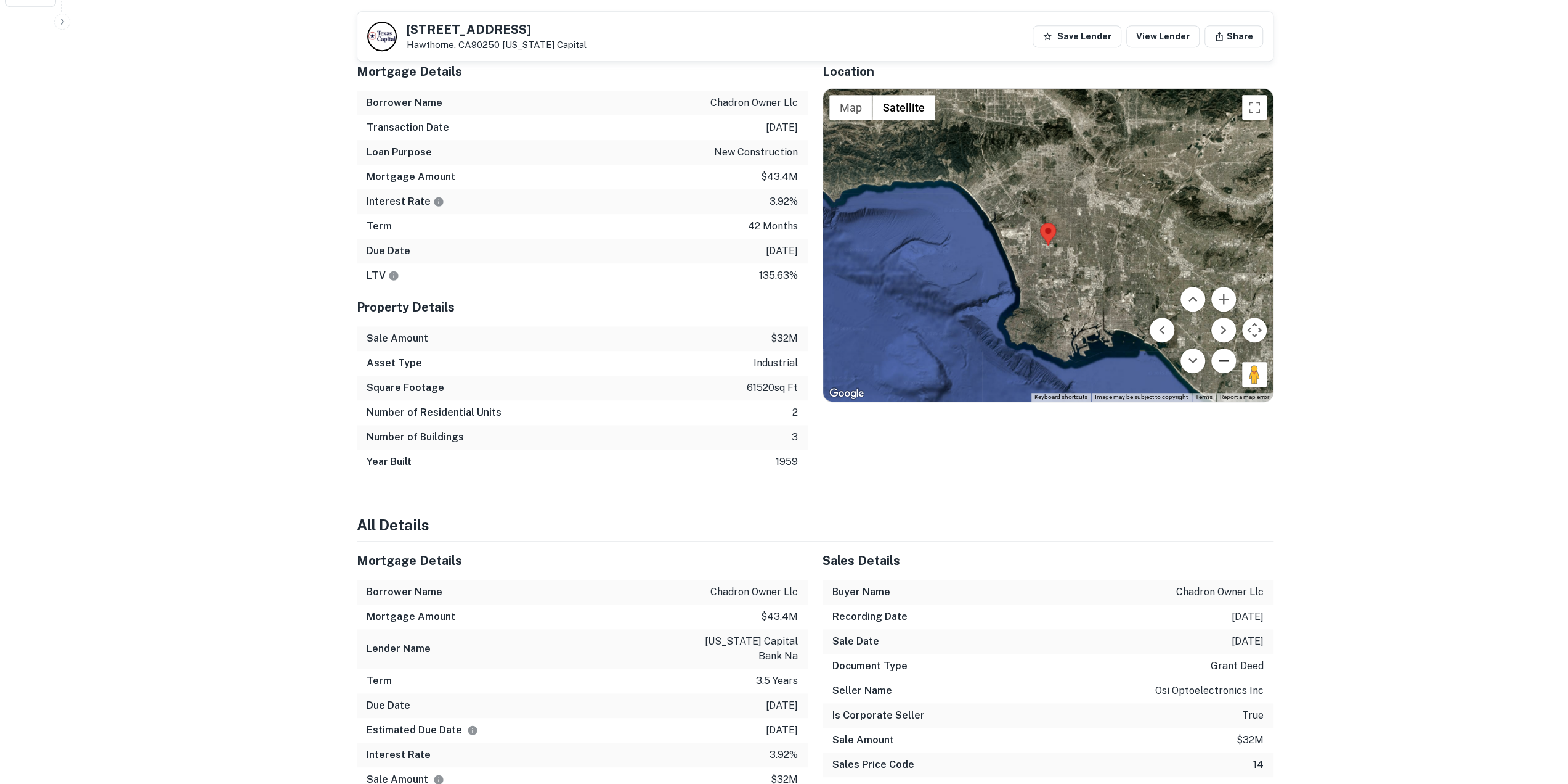
click at [1224, 354] on button "Zoom out" at bounding box center [1224, 361] width 25 height 25
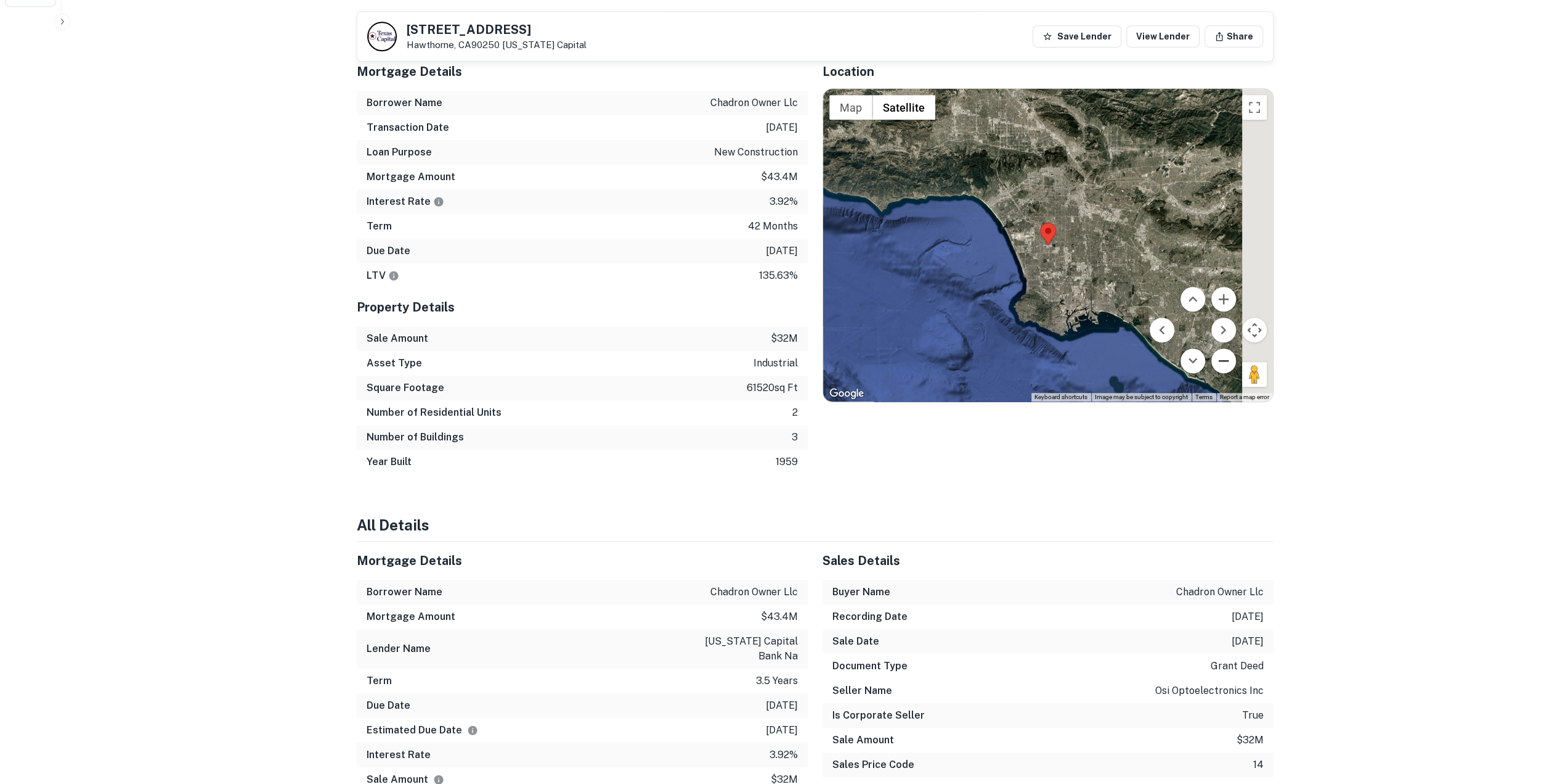
click at [1224, 354] on button "Zoom out" at bounding box center [1224, 361] width 25 height 25
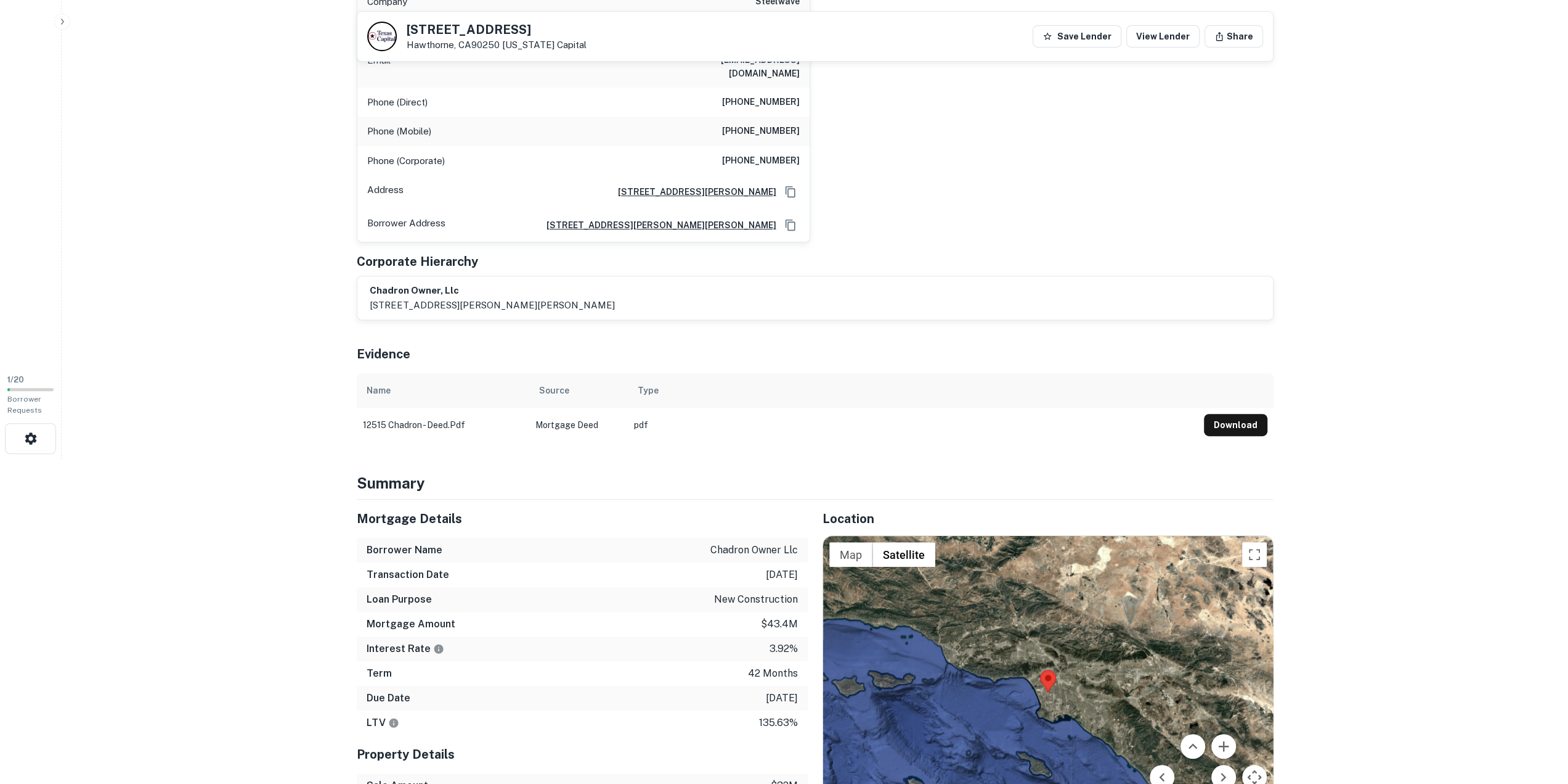
scroll to position [324, 0]
click at [24, 437] on icon "button" at bounding box center [31, 439] width 15 height 15
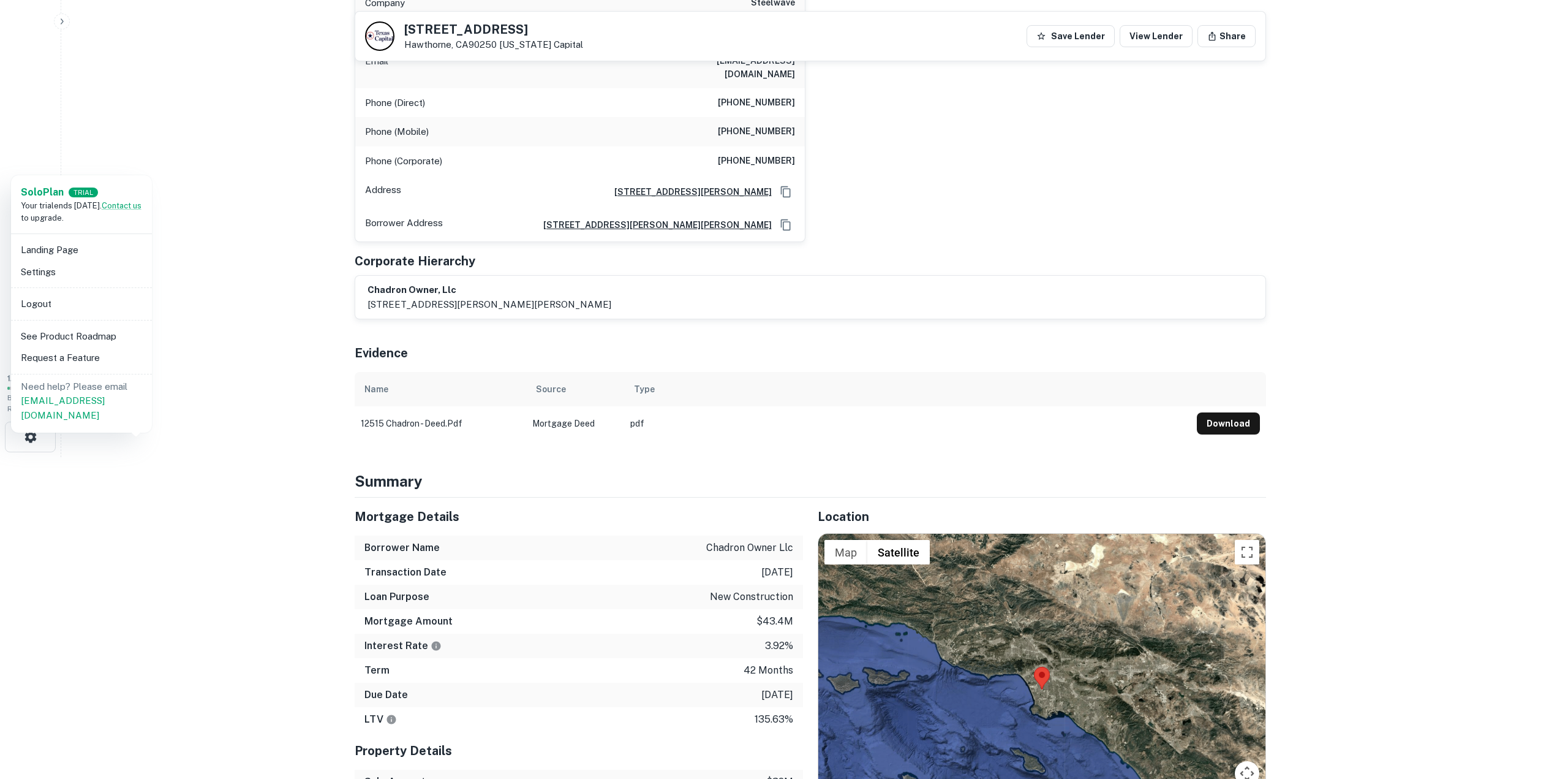
click at [200, 347] on div at bounding box center [784, 389] width 1568 height 779
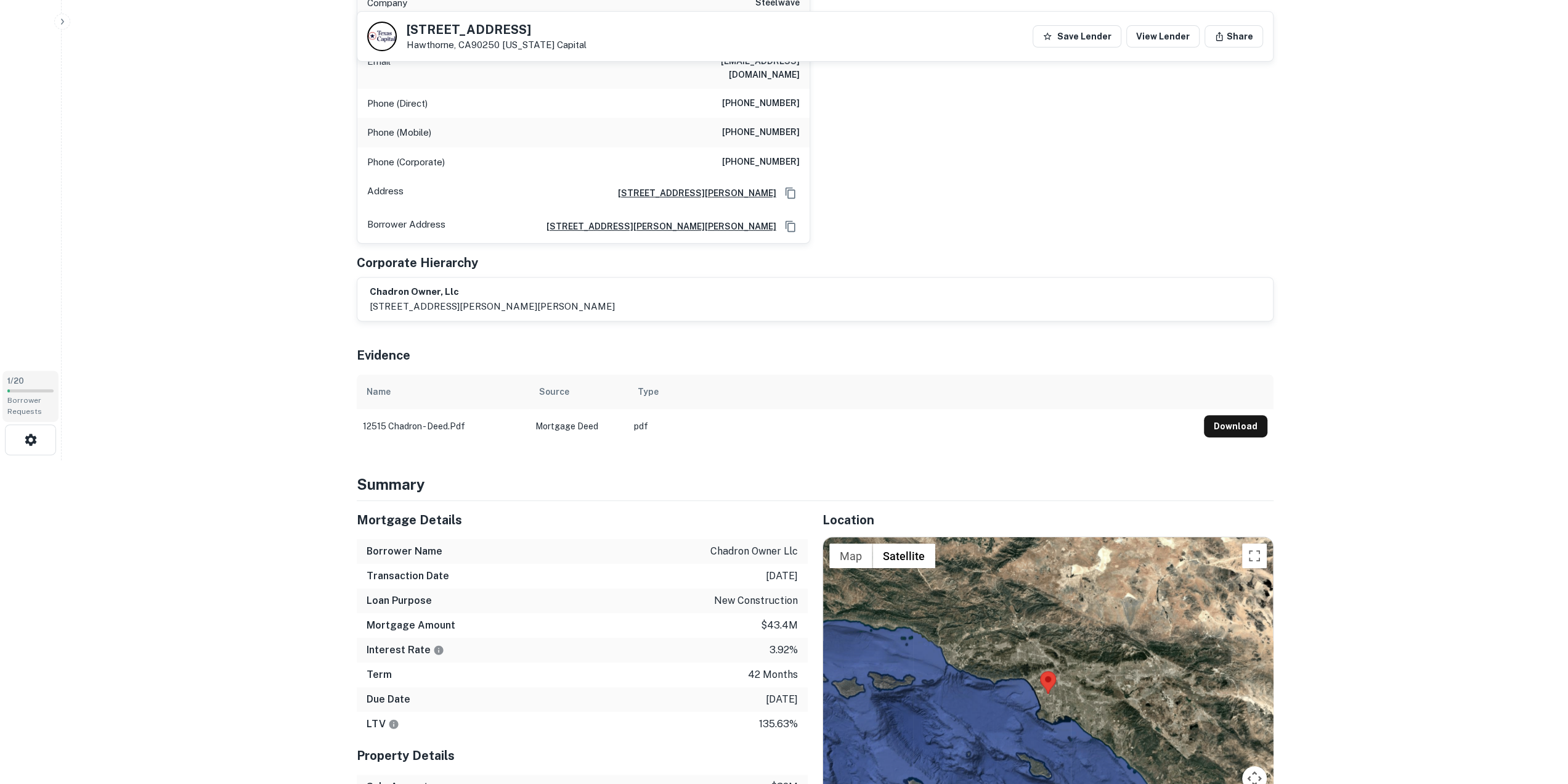
click at [22, 397] on span "Borrower Requests" at bounding box center [24, 405] width 35 height 20
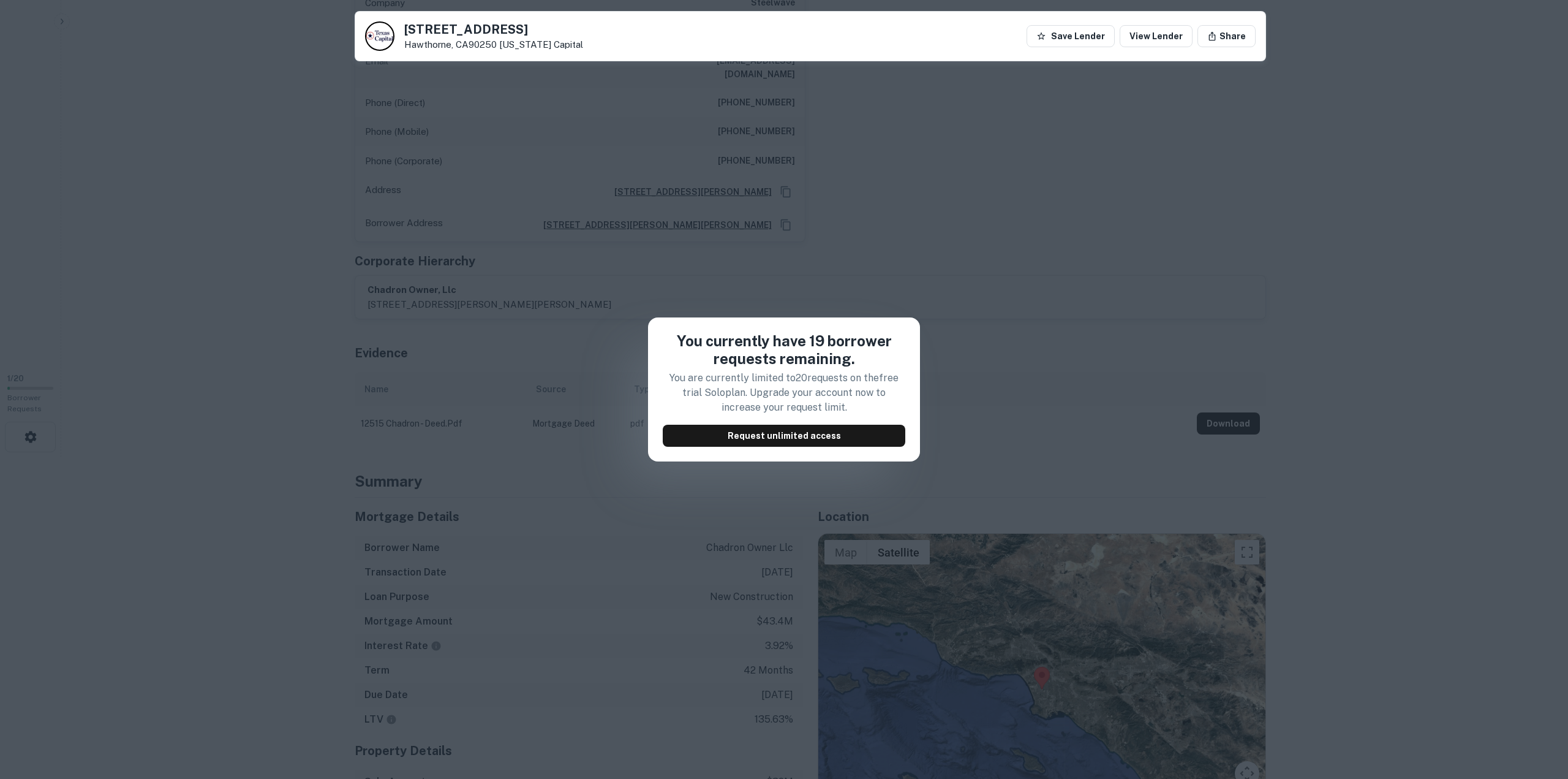
click at [207, 236] on div "You currently have 19 borrower requests remaining. You are currently limited to…" at bounding box center [784, 389] width 1568 height 779
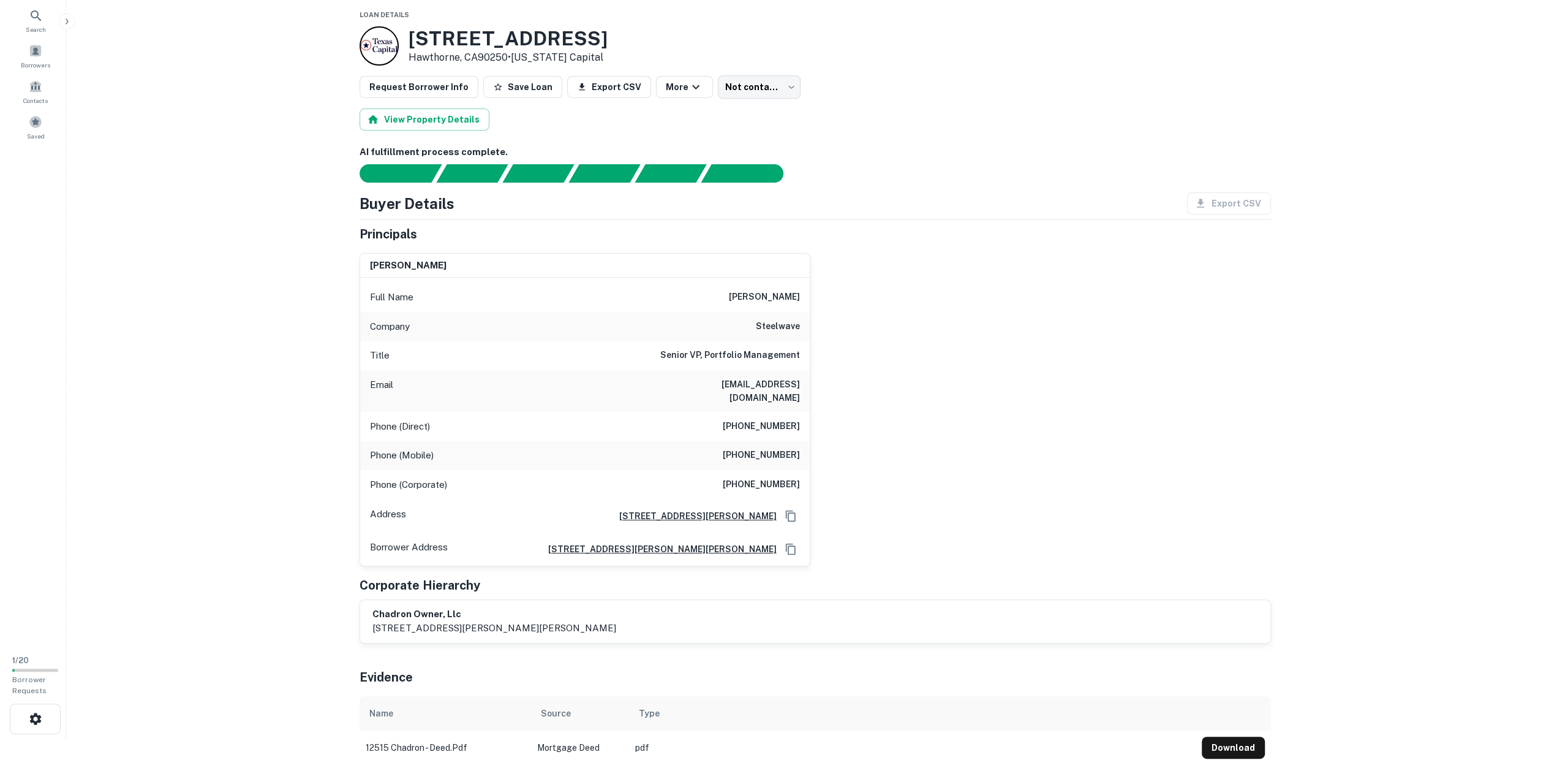
scroll to position [0, 0]
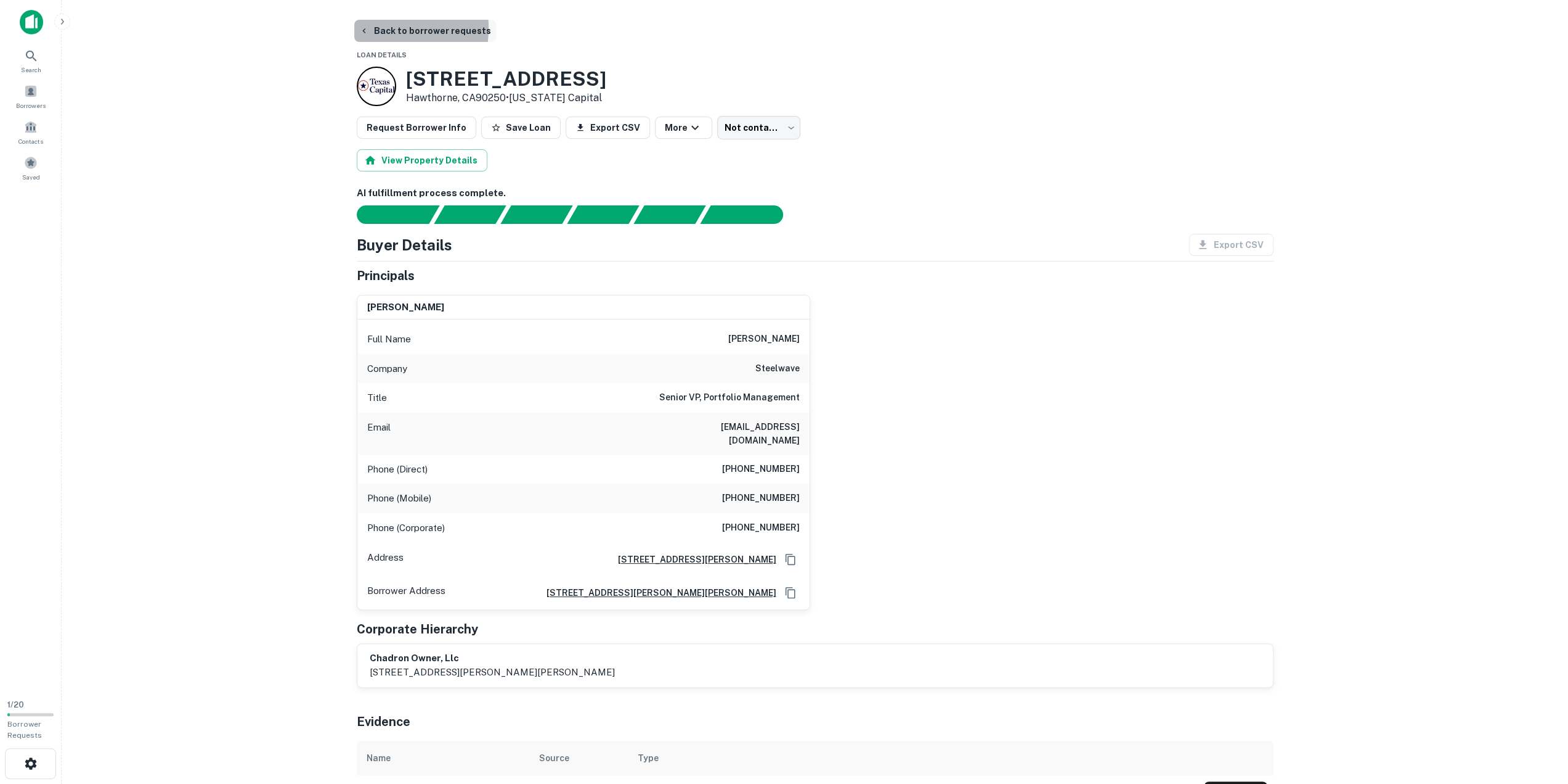
click at [363, 28] on icon "button" at bounding box center [364, 31] width 10 height 10
